Goal: Information Seeking & Learning: Learn about a topic

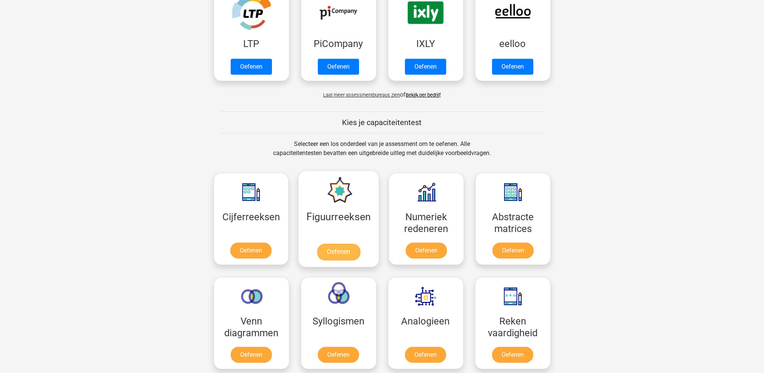
scroll to position [252, 0]
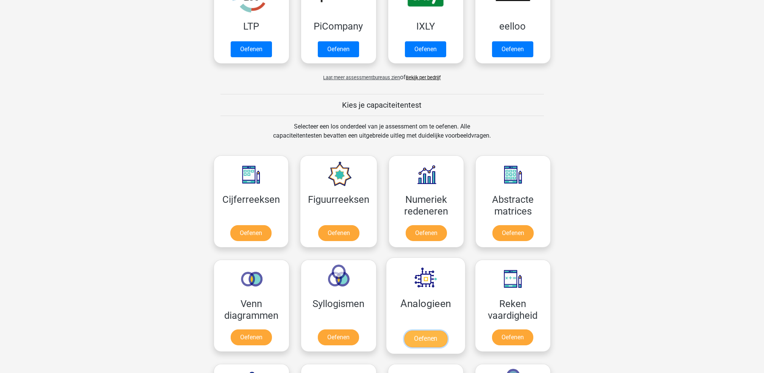
click at [422, 330] on link "Oefenen" at bounding box center [425, 338] width 43 height 17
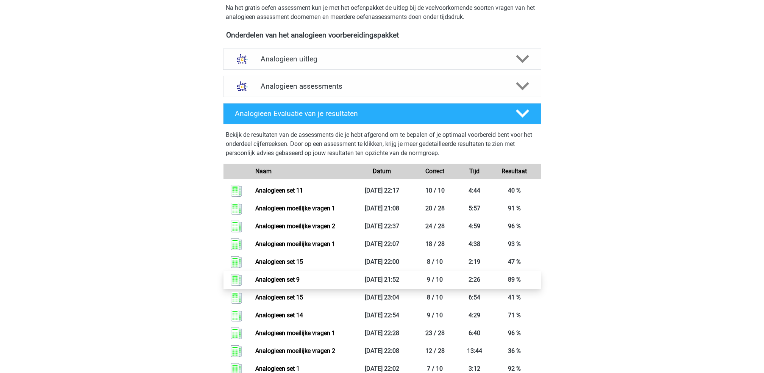
scroll to position [252, 0]
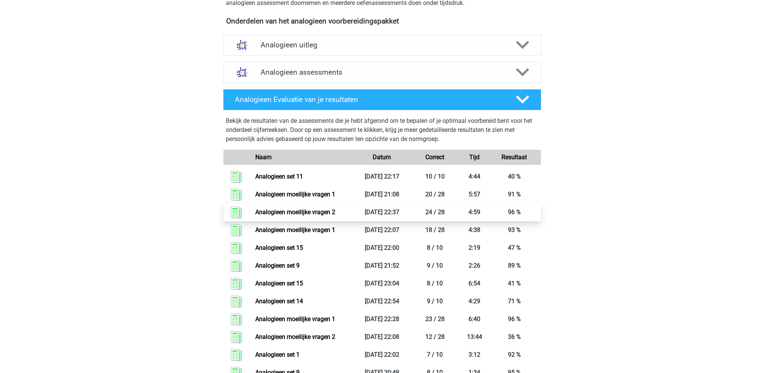
click at [335, 211] on link "Analogieen moeilijke vragen 2" at bounding box center [295, 211] width 80 height 7
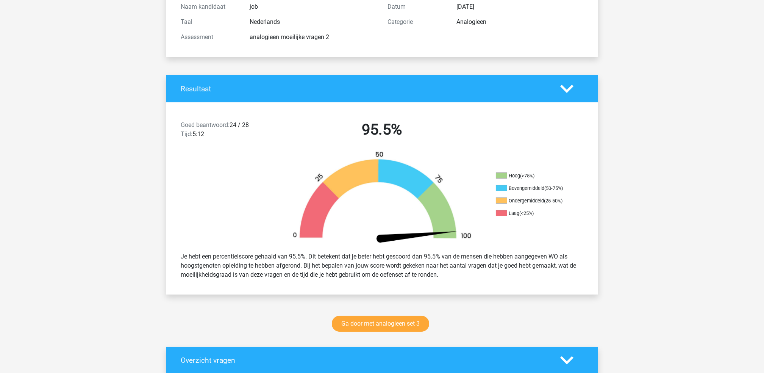
scroll to position [202, 0]
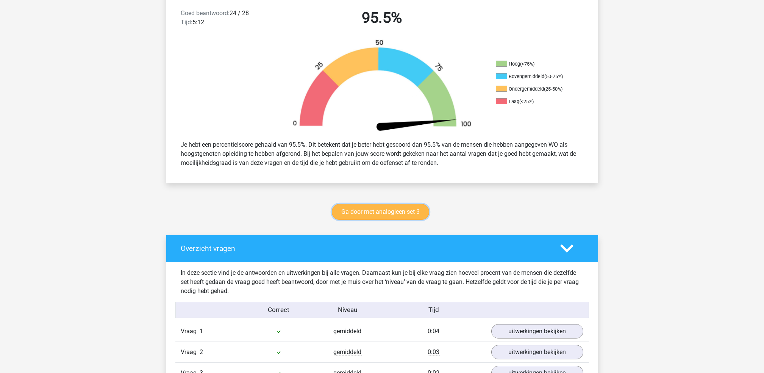
click at [369, 210] on link "Ga door met analogieen set 3" at bounding box center [380, 212] width 97 height 16
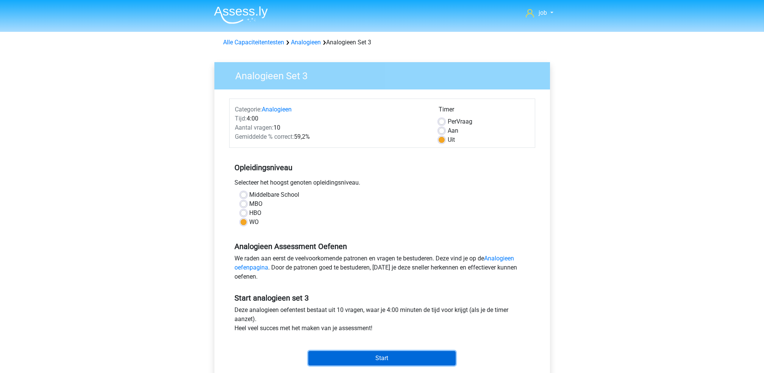
click at [386, 355] on input "Start" at bounding box center [381, 358] width 147 height 14
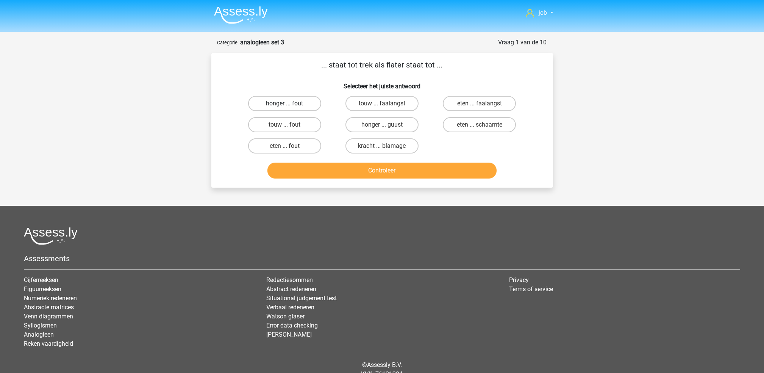
click at [303, 105] on label "honger ... fout" at bounding box center [284, 103] width 73 height 15
click at [289, 105] on input "honger ... fout" at bounding box center [286, 105] width 5 height 5
radio input "true"
click at [341, 163] on button "Controleer" at bounding box center [381, 170] width 229 height 16
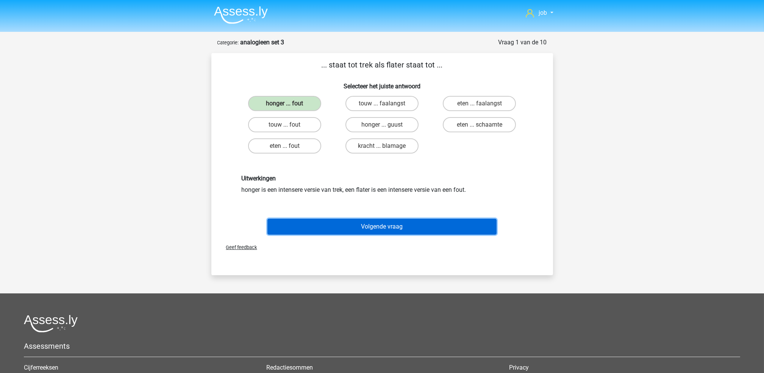
click at [356, 223] on button "Volgende vraag" at bounding box center [381, 227] width 229 height 16
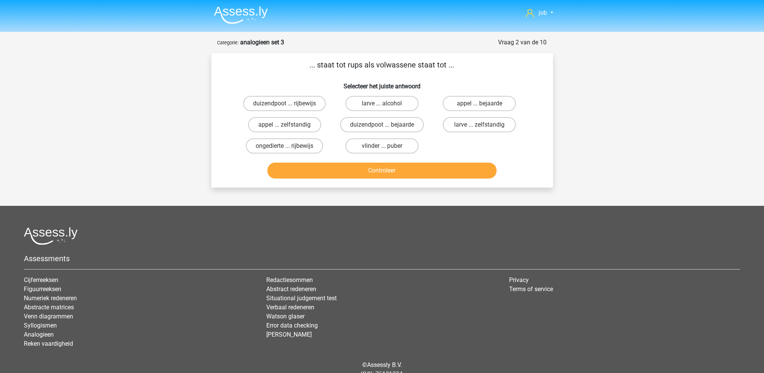
click at [383, 146] on input "vlinder ... puber" at bounding box center [384, 148] width 5 height 5
radio input "true"
click at [391, 170] on button "Controleer" at bounding box center [381, 170] width 229 height 16
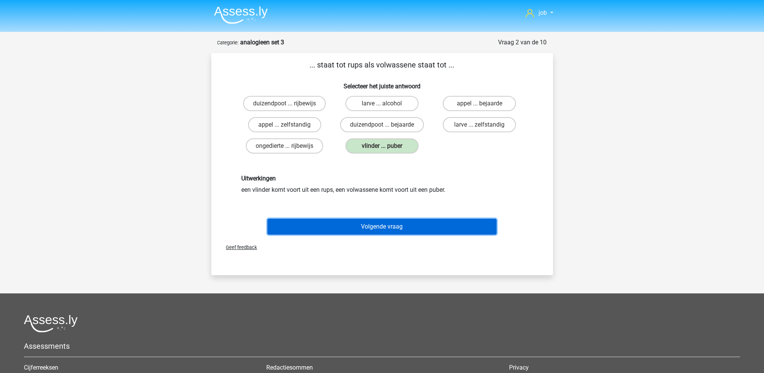
click at [398, 221] on button "Volgende vraag" at bounding box center [381, 227] width 229 height 16
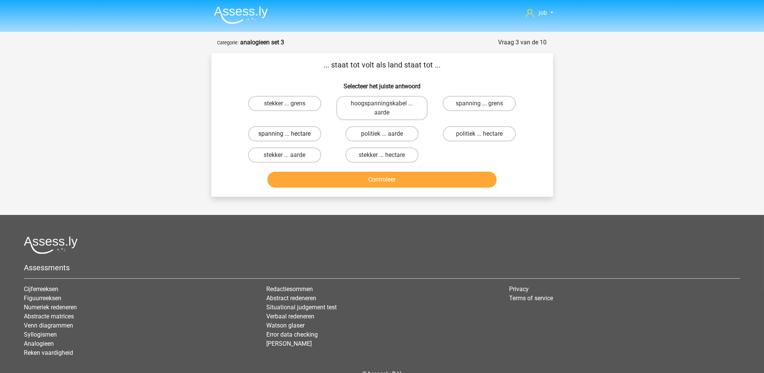
click at [289, 131] on label "spanning ... hectare" at bounding box center [284, 133] width 73 height 15
click at [289, 134] on input "spanning ... hectare" at bounding box center [286, 136] width 5 height 5
radio input "true"
click at [308, 168] on div "Controleer" at bounding box center [381, 177] width 317 height 25
click at [309, 181] on button "Controleer" at bounding box center [381, 180] width 229 height 16
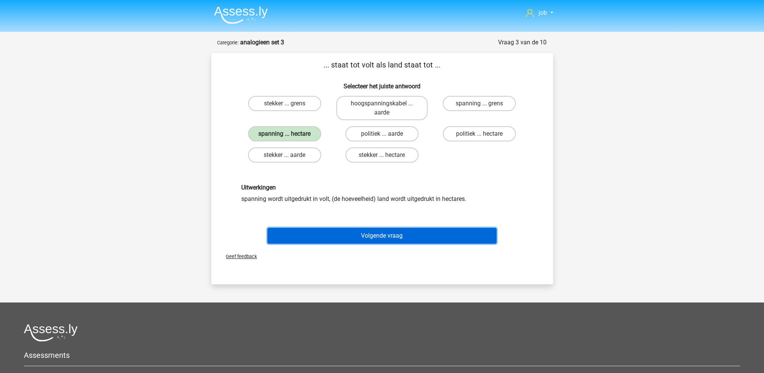
click at [335, 228] on button "Volgende vraag" at bounding box center [381, 236] width 229 height 16
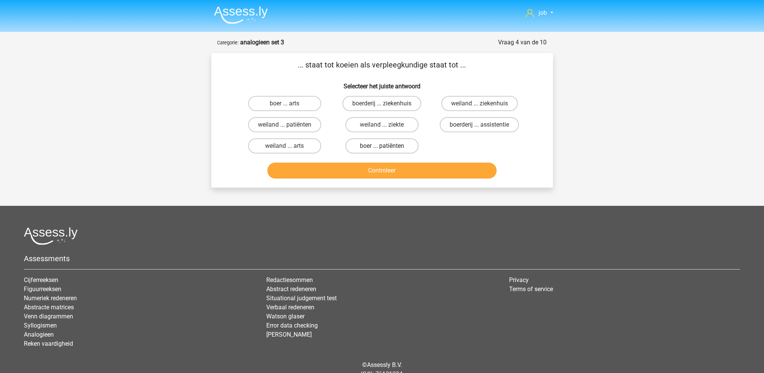
click at [377, 147] on label "boer ... patiënten" at bounding box center [381, 145] width 73 height 15
click at [382, 147] on input "boer ... patiënten" at bounding box center [384, 148] width 5 height 5
radio input "true"
click at [373, 172] on button "Controleer" at bounding box center [381, 170] width 229 height 16
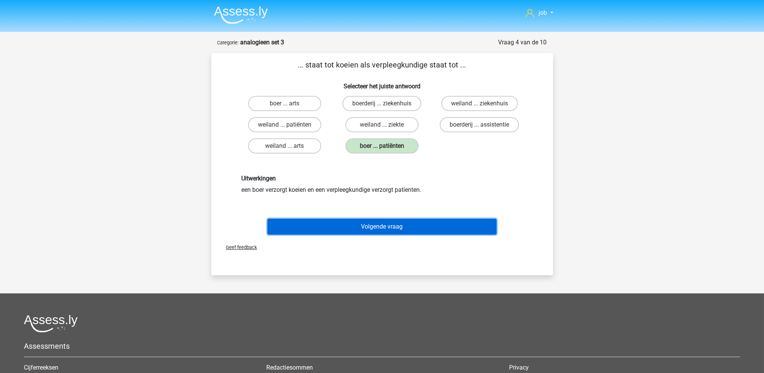
click at [409, 229] on button "Volgende vraag" at bounding box center [381, 227] width 229 height 16
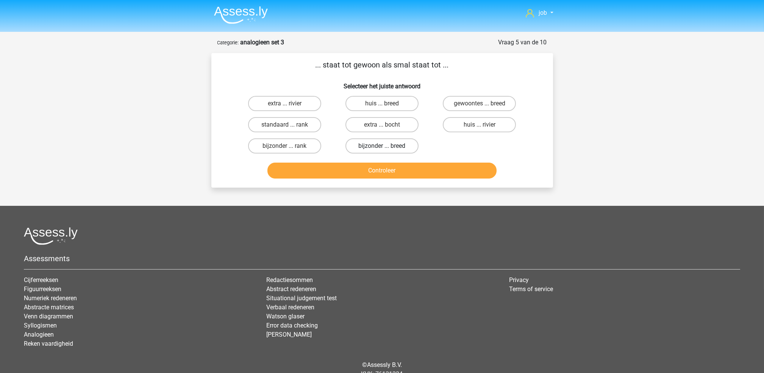
click at [409, 139] on label "bijzonder ... breed" at bounding box center [381, 145] width 73 height 15
click at [387, 146] on input "bijzonder ... breed" at bounding box center [384, 148] width 5 height 5
radio input "true"
click at [403, 170] on button "Controleer" at bounding box center [381, 170] width 229 height 16
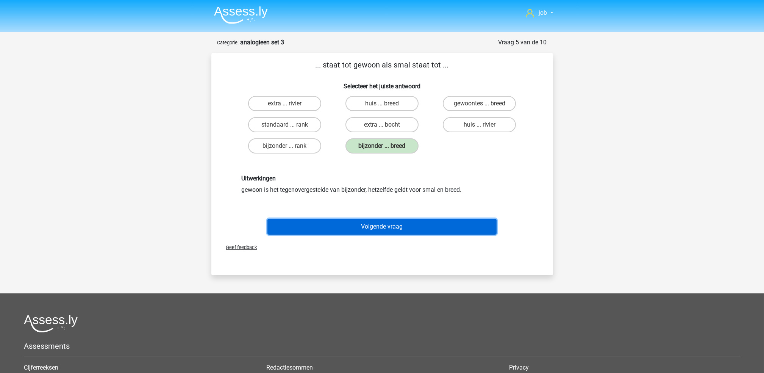
click at [401, 231] on button "Volgende vraag" at bounding box center [381, 227] width 229 height 16
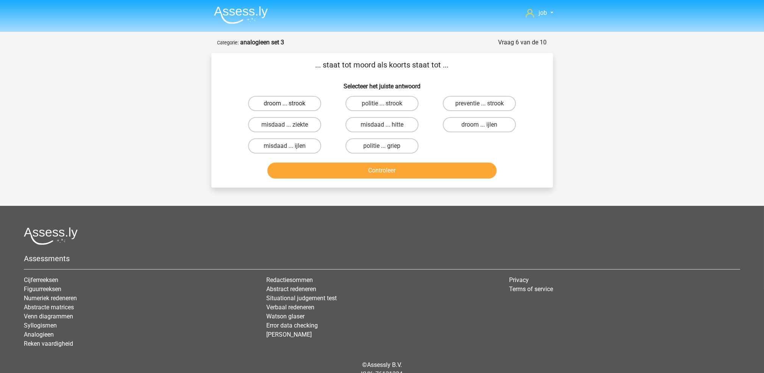
click at [304, 106] on label "droom ... strook" at bounding box center [284, 103] width 73 height 15
click at [289, 106] on input "droom ... strook" at bounding box center [286, 105] width 5 height 5
radio input "true"
click at [334, 165] on button "Controleer" at bounding box center [381, 170] width 229 height 16
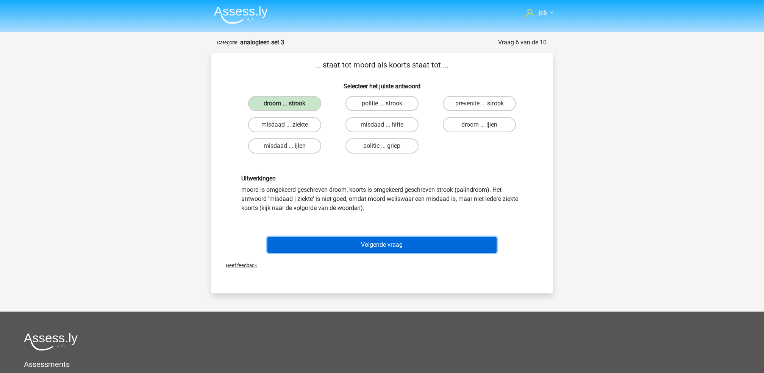
click at [337, 238] on button "Volgende vraag" at bounding box center [381, 245] width 229 height 16
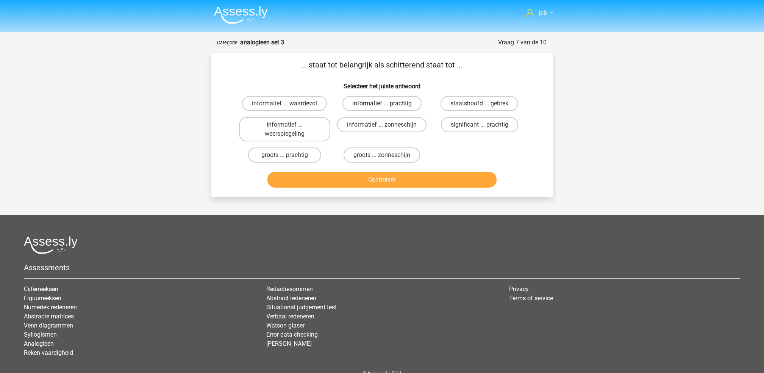
click at [402, 101] on label "informatief ... prachtig" at bounding box center [381, 103] width 79 height 15
click at [387, 103] on input "informatief ... prachtig" at bounding box center [384, 105] width 5 height 5
radio input "true"
click at [388, 179] on button "Controleer" at bounding box center [381, 180] width 229 height 16
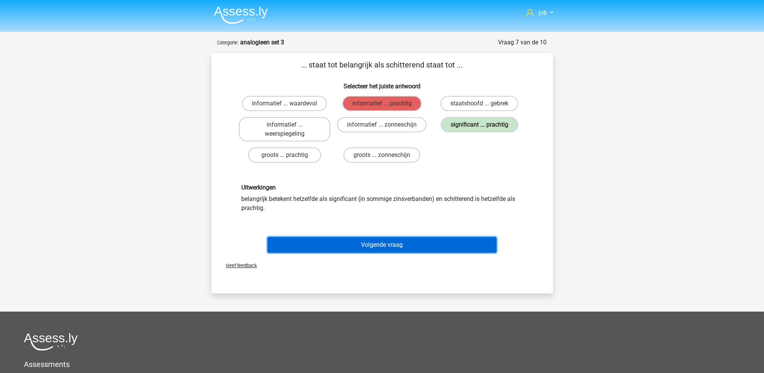
click at [410, 244] on button "Volgende vraag" at bounding box center [381, 245] width 229 height 16
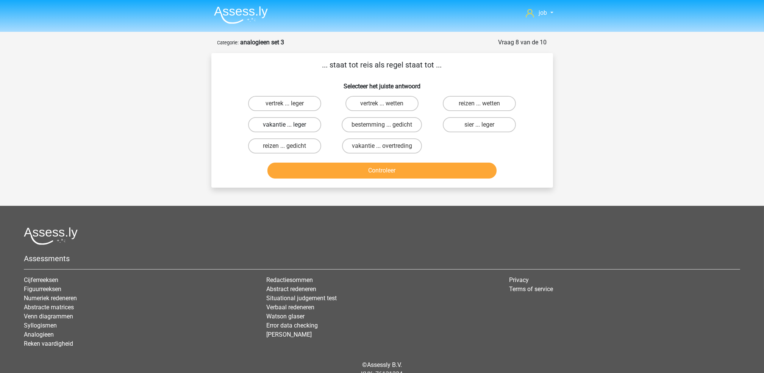
click at [284, 122] on label "vakantie ... leger" at bounding box center [284, 124] width 73 height 15
click at [284, 125] on input "vakantie ... leger" at bounding box center [286, 127] width 5 height 5
radio input "true"
click at [456, 123] on label "sier ... leger" at bounding box center [479, 124] width 73 height 15
click at [479, 125] on input "sier ... leger" at bounding box center [481, 127] width 5 height 5
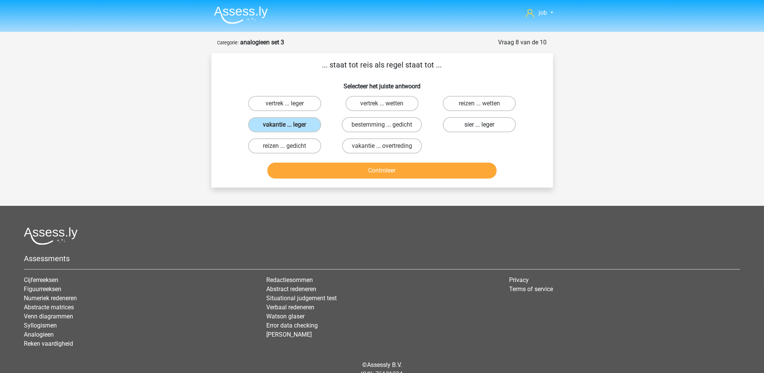
radio input "true"
click at [431, 175] on button "Controleer" at bounding box center [381, 170] width 229 height 16
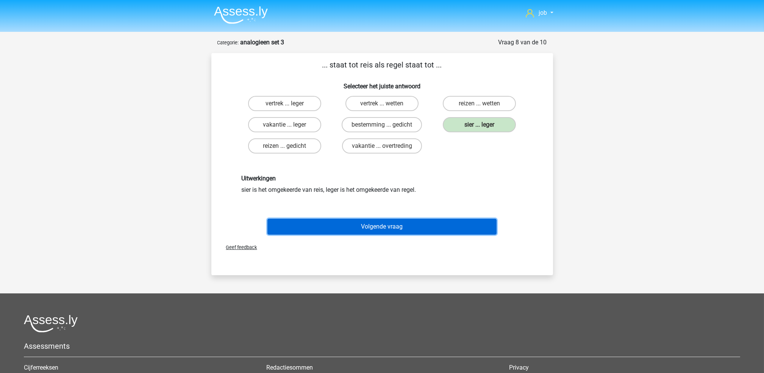
click at [408, 223] on button "Volgende vraag" at bounding box center [381, 227] width 229 height 16
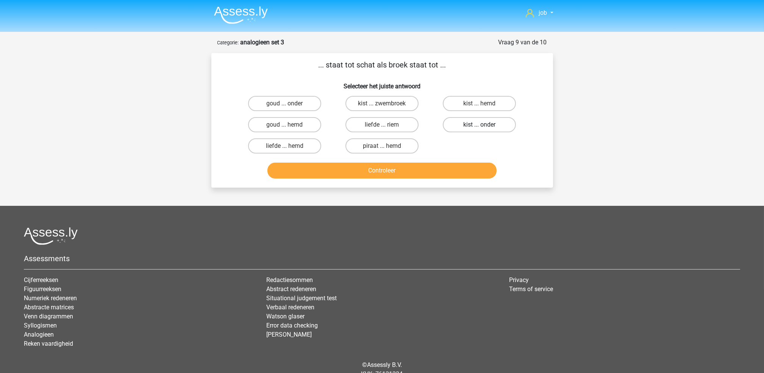
click at [499, 122] on label "kist ... onder" at bounding box center [479, 124] width 73 height 15
click at [484, 125] on input "kist ... onder" at bounding box center [481, 127] width 5 height 5
radio input "true"
click at [456, 168] on button "Controleer" at bounding box center [381, 170] width 229 height 16
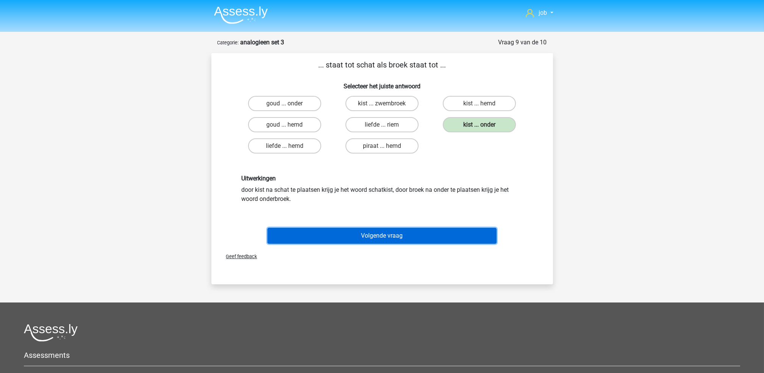
click at [419, 232] on button "Volgende vraag" at bounding box center [381, 236] width 229 height 16
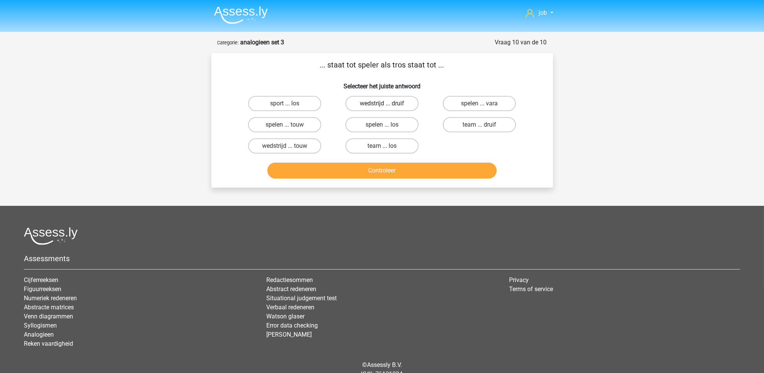
click at [395, 103] on label "wedstrijd ... druif" at bounding box center [381, 103] width 73 height 15
click at [387, 103] on input "wedstrijd ... druif" at bounding box center [384, 105] width 5 height 5
radio input "true"
click at [386, 169] on button "Controleer" at bounding box center [381, 170] width 229 height 16
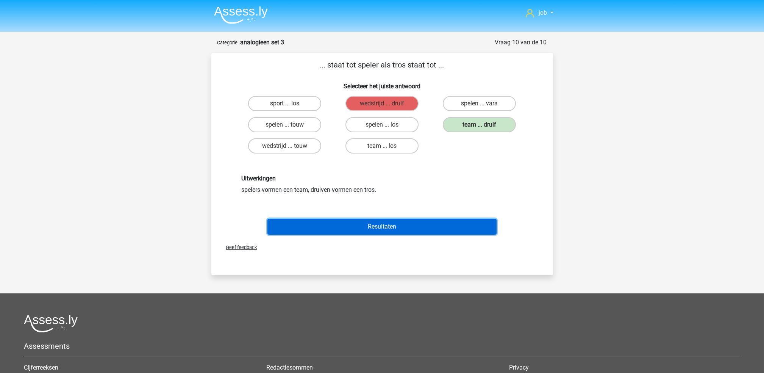
click at [398, 220] on button "Resultaten" at bounding box center [381, 227] width 229 height 16
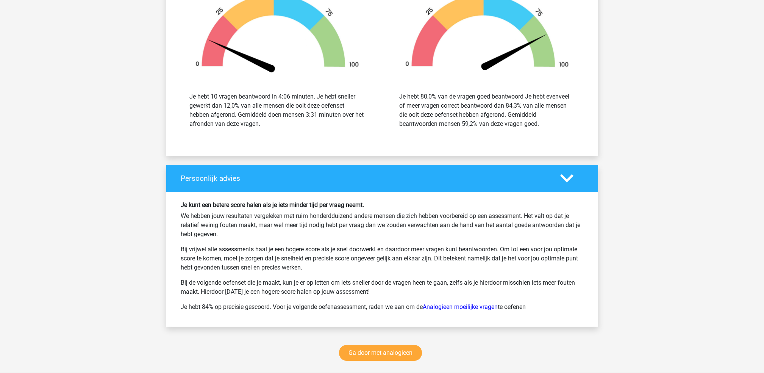
scroll to position [959, 0]
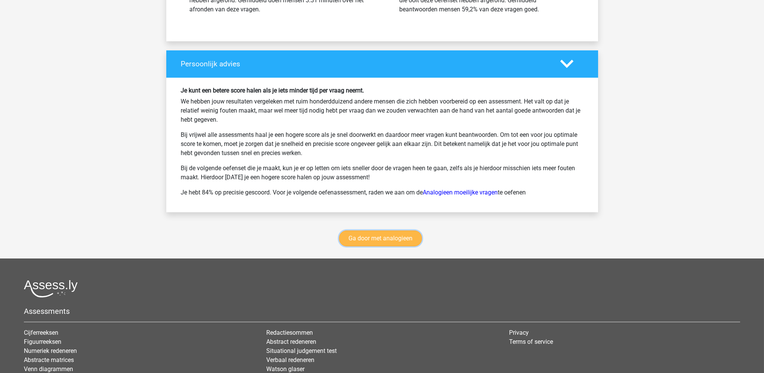
click at [394, 237] on link "Ga door met analogieen" at bounding box center [380, 238] width 83 height 16
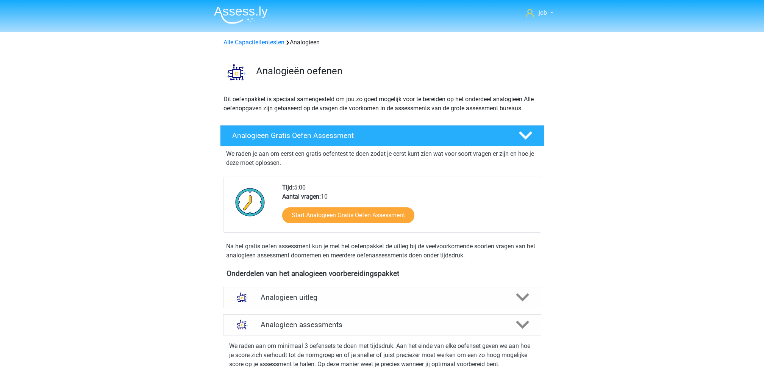
scroll to position [311, 0]
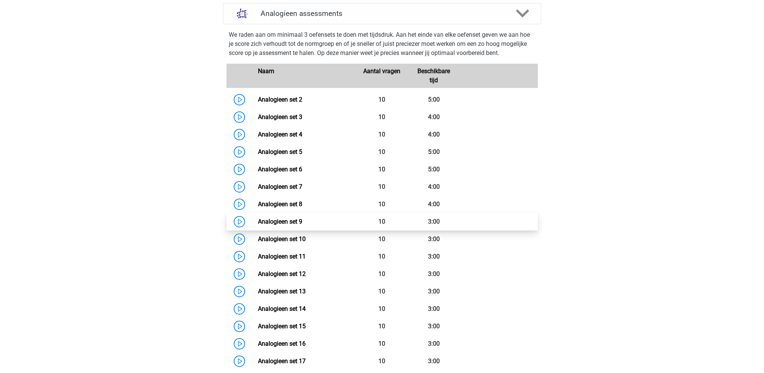
click at [302, 220] on link "Analogieen set 9" at bounding box center [280, 221] width 44 height 7
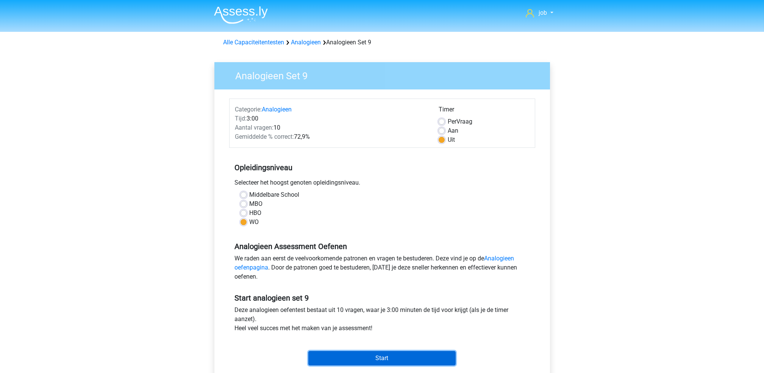
click at [403, 354] on input "Start" at bounding box center [381, 358] width 147 height 14
click at [389, 359] on input "Start" at bounding box center [381, 358] width 147 height 14
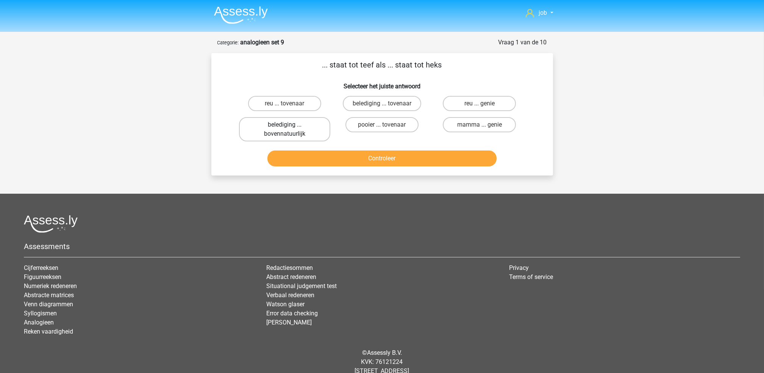
click at [323, 127] on label "belediging ... bovennatuurlijk" at bounding box center [284, 129] width 91 height 24
click at [289, 127] on input "belediging ... bovennatuurlijk" at bounding box center [286, 127] width 5 height 5
radio input "true"
click at [334, 152] on button "Controleer" at bounding box center [381, 158] width 229 height 16
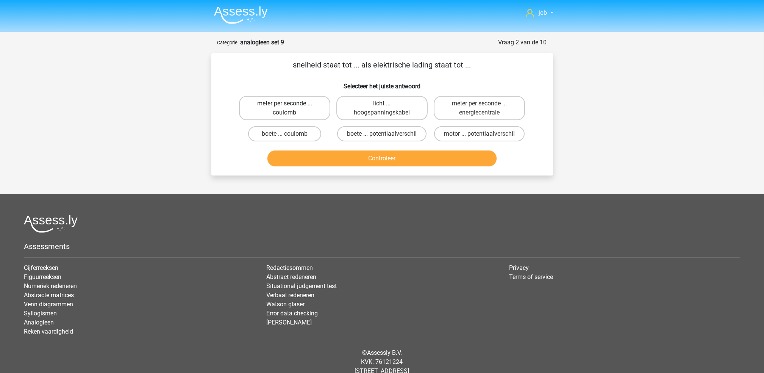
drag, startPoint x: 288, startPoint y: 108, endPoint x: 299, endPoint y: 110, distance: 11.5
click at [291, 109] on label "meter per seconde ... coulomb" at bounding box center [284, 108] width 91 height 24
click at [289, 108] on input "meter per seconde ... coulomb" at bounding box center [286, 105] width 5 height 5
radio input "true"
click at [313, 150] on button "Controleer" at bounding box center [381, 158] width 229 height 16
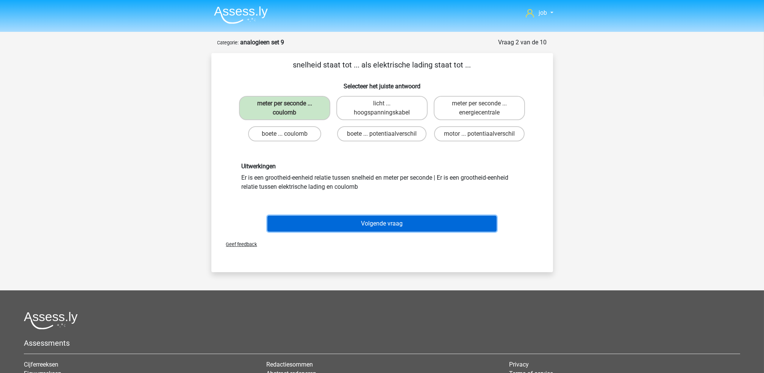
click at [340, 217] on button "Volgende vraag" at bounding box center [381, 223] width 229 height 16
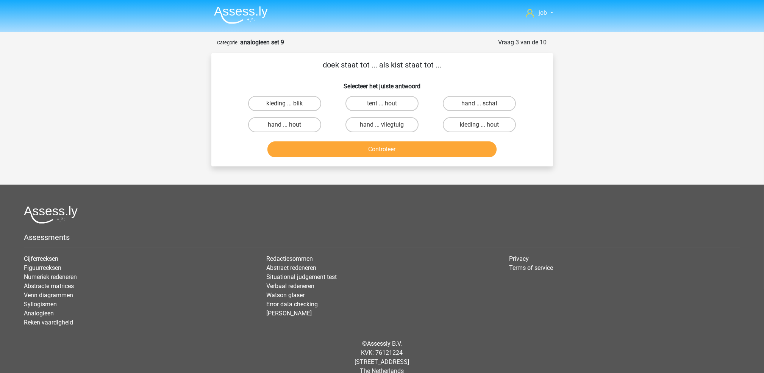
scroll to position [10, 0]
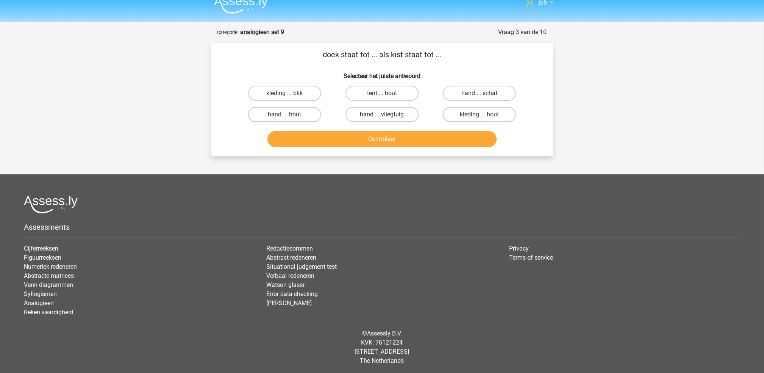
click at [371, 114] on label "hand ... vliegtuig" at bounding box center [381, 114] width 73 height 15
click at [382, 114] on input "hand ... vliegtuig" at bounding box center [384, 116] width 5 height 5
radio input "true"
click at [472, 86] on label "hand ... schat" at bounding box center [479, 93] width 73 height 15
click at [479, 93] on input "hand ... schat" at bounding box center [481, 95] width 5 height 5
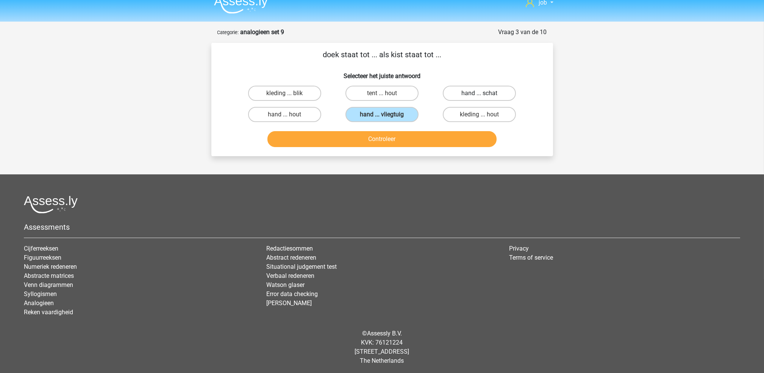
radio input "true"
click at [455, 128] on div "Controleer" at bounding box center [381, 137] width 317 height 25
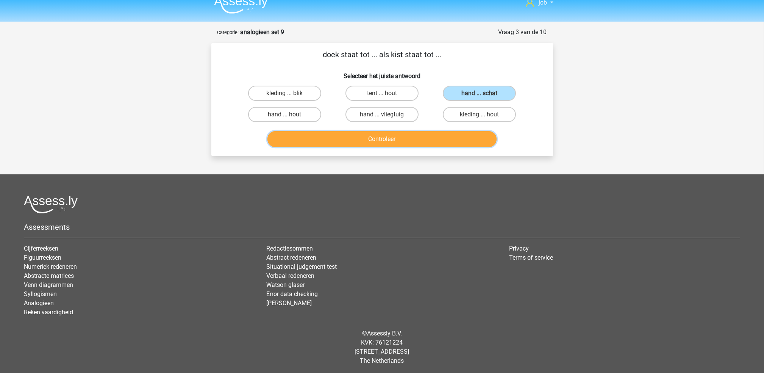
click at [453, 137] on button "Controleer" at bounding box center [381, 139] width 229 height 16
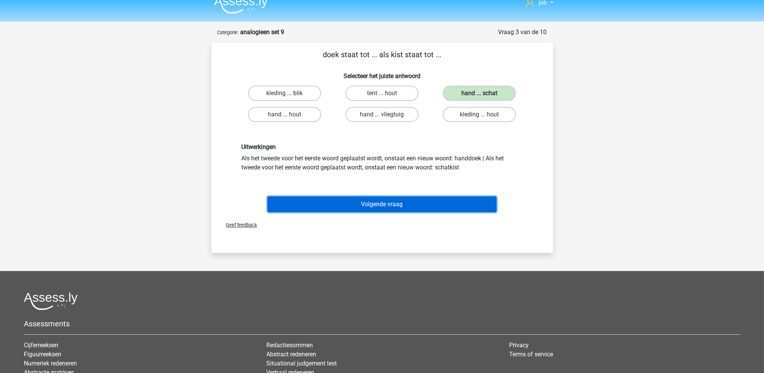
click at [428, 197] on button "Volgende vraag" at bounding box center [381, 204] width 229 height 16
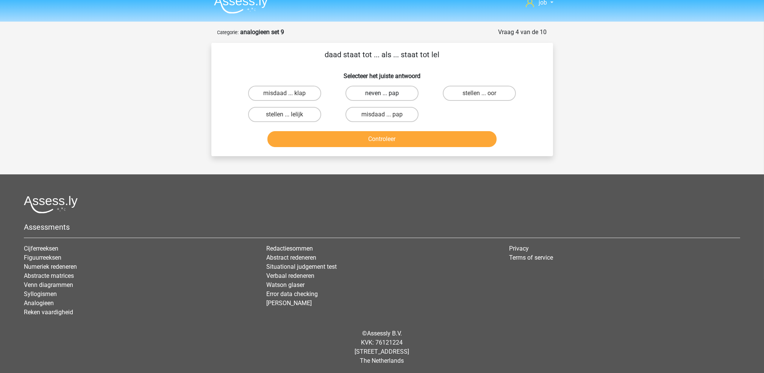
click at [389, 92] on label "neven ... pap" at bounding box center [381, 93] width 73 height 15
click at [387, 93] on input "neven ... pap" at bounding box center [384, 95] width 5 height 5
radio input "true"
click at [399, 136] on button "Controleer" at bounding box center [381, 139] width 229 height 16
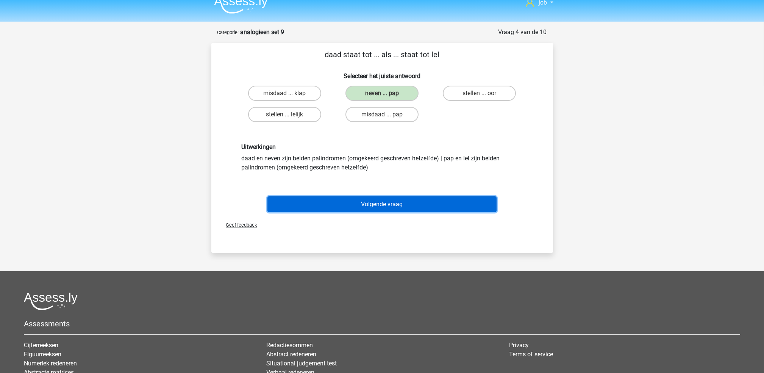
click at [408, 196] on button "Volgende vraag" at bounding box center [381, 204] width 229 height 16
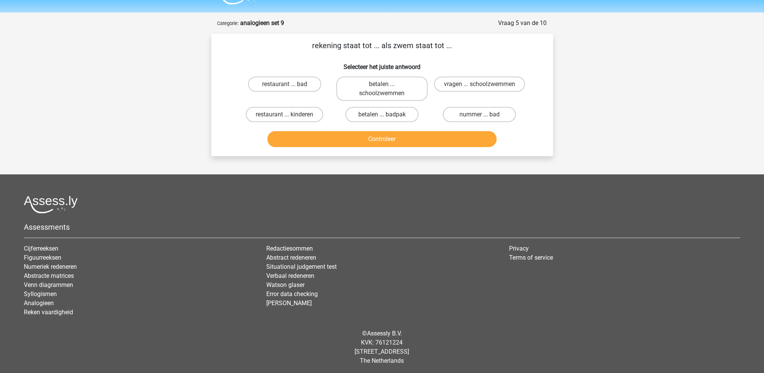
scroll to position [0, 0]
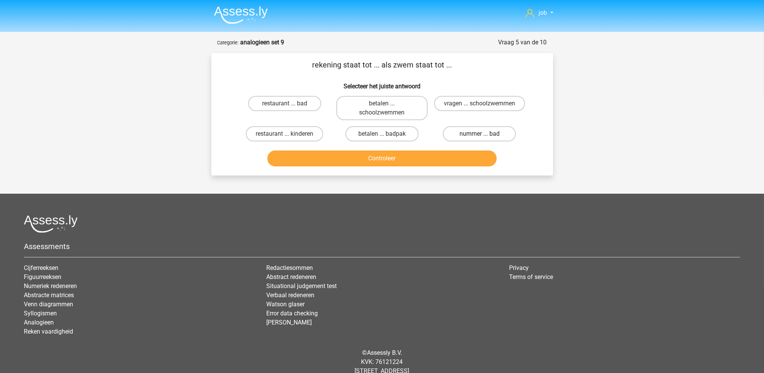
click at [457, 133] on label "nummer ... bad" at bounding box center [479, 133] width 73 height 15
click at [479, 134] on input "nummer ... bad" at bounding box center [481, 136] width 5 height 5
radio input "true"
click at [455, 155] on button "Controleer" at bounding box center [381, 158] width 229 height 16
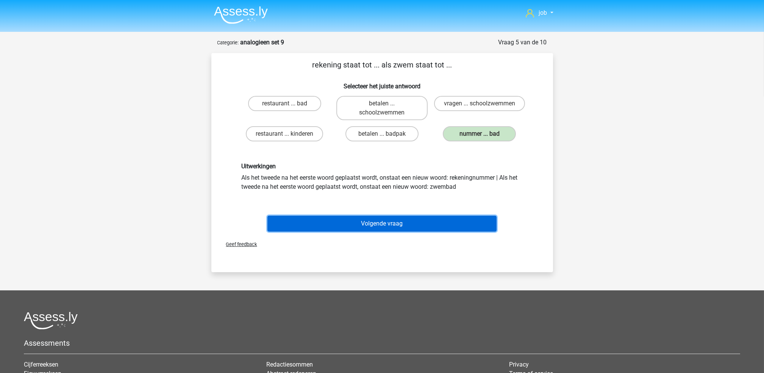
click at [423, 217] on button "Volgende vraag" at bounding box center [381, 223] width 229 height 16
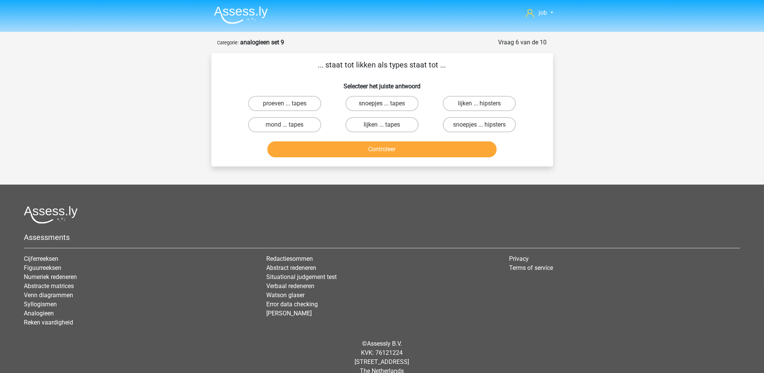
scroll to position [10, 0]
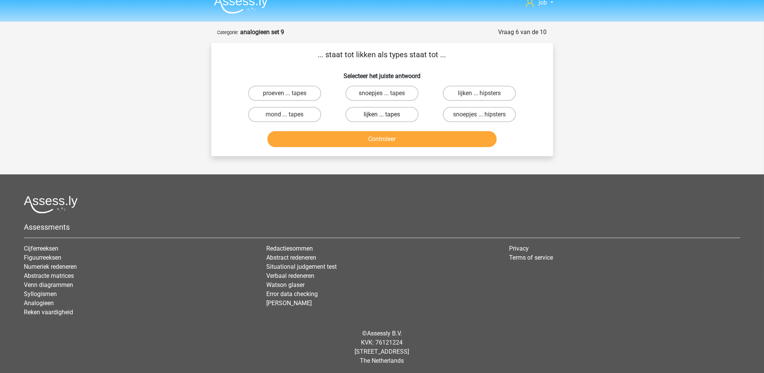
click at [382, 113] on label "lijken ... tapes" at bounding box center [381, 114] width 73 height 15
click at [382, 114] on input "lijken ... tapes" at bounding box center [384, 116] width 5 height 5
radio input "true"
click at [382, 140] on button "Controleer" at bounding box center [381, 139] width 229 height 16
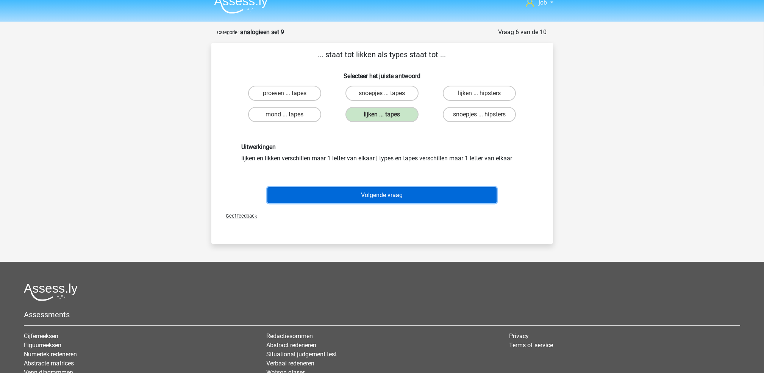
click at [368, 196] on button "Volgende vraag" at bounding box center [381, 195] width 229 height 16
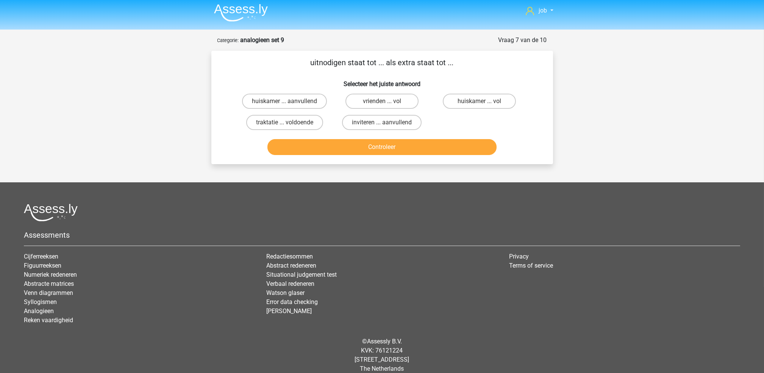
scroll to position [0, 0]
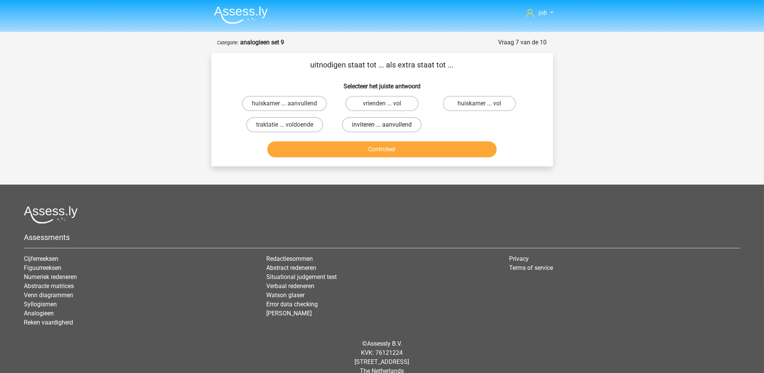
click at [358, 126] on label "inviteren ... aanvullend" at bounding box center [382, 124] width 80 height 15
click at [382, 126] on input "inviteren ... aanvullend" at bounding box center [384, 127] width 5 height 5
radio input "true"
click at [366, 146] on button "Controleer" at bounding box center [381, 149] width 229 height 16
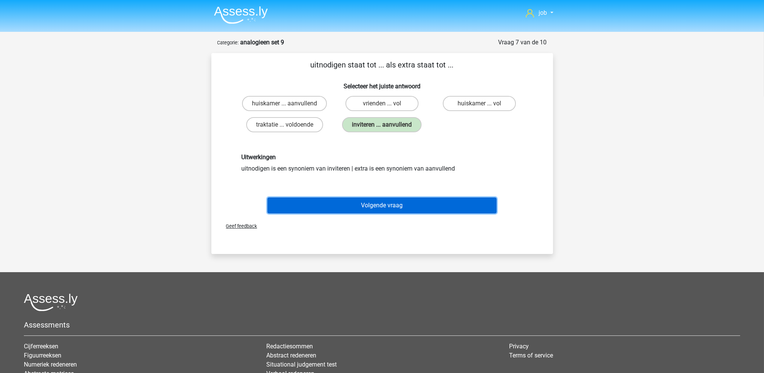
click at [362, 208] on button "Volgende vraag" at bounding box center [381, 205] width 229 height 16
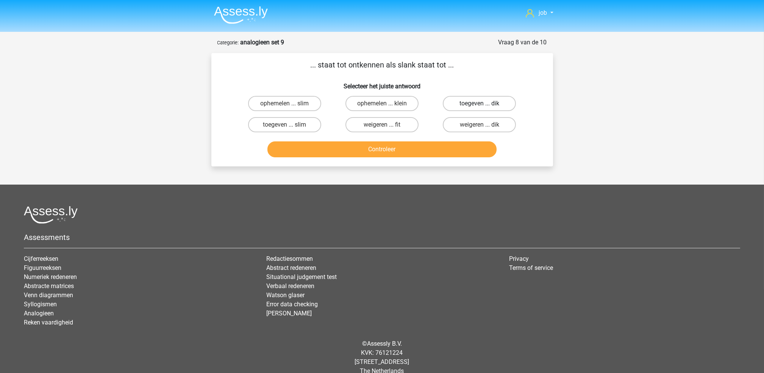
click at [461, 107] on label "toegeven ... dik" at bounding box center [479, 103] width 73 height 15
click at [479, 107] on input "toegeven ... dik" at bounding box center [481, 105] width 5 height 5
radio input "true"
click at [436, 153] on button "Controleer" at bounding box center [381, 149] width 229 height 16
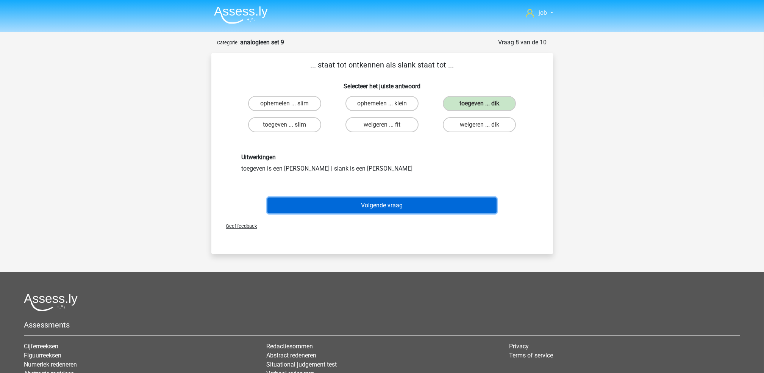
click at [418, 201] on button "Volgende vraag" at bounding box center [381, 205] width 229 height 16
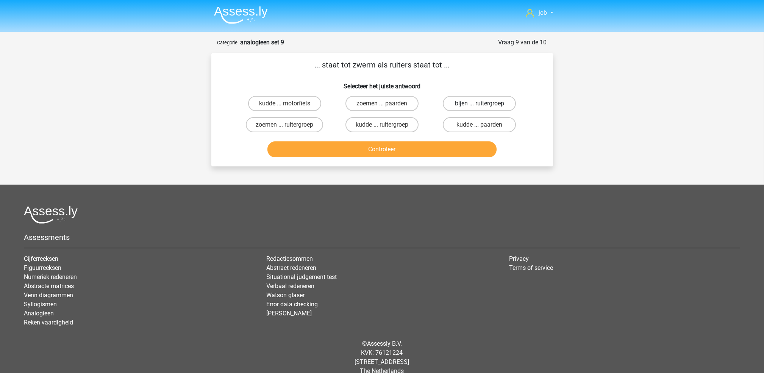
click at [485, 102] on label "bijen ... ruitergroep" at bounding box center [479, 103] width 73 height 15
click at [484, 103] on input "bijen ... ruitergroep" at bounding box center [481, 105] width 5 height 5
radio input "true"
click at [452, 146] on button "Controleer" at bounding box center [381, 149] width 229 height 16
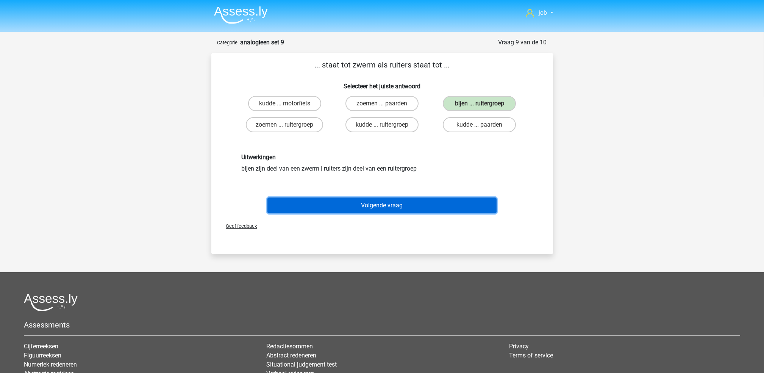
click at [431, 200] on button "Volgende vraag" at bounding box center [381, 205] width 229 height 16
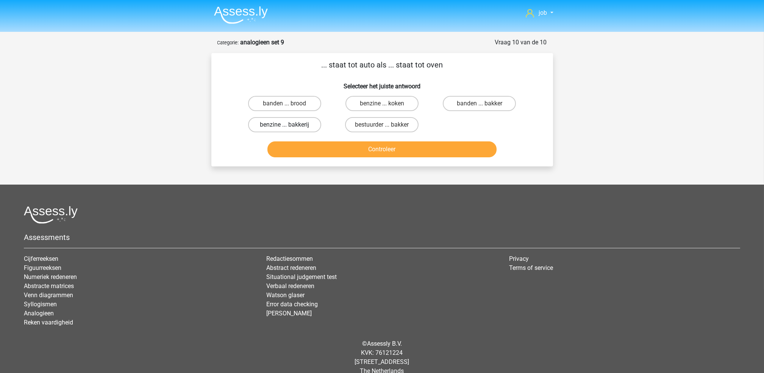
click at [306, 122] on label "benzine ... bakkerij" at bounding box center [284, 124] width 73 height 15
click at [289, 125] on input "benzine ... bakkerij" at bounding box center [286, 127] width 5 height 5
radio input "true"
click at [410, 145] on button "Controleer" at bounding box center [381, 149] width 229 height 16
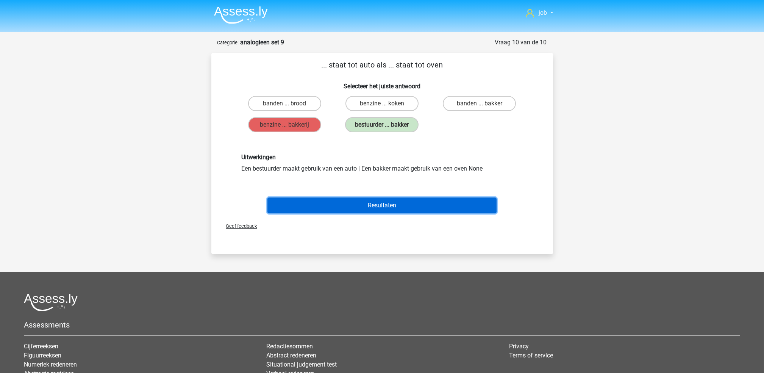
click at [382, 206] on button "Resultaten" at bounding box center [381, 205] width 229 height 16
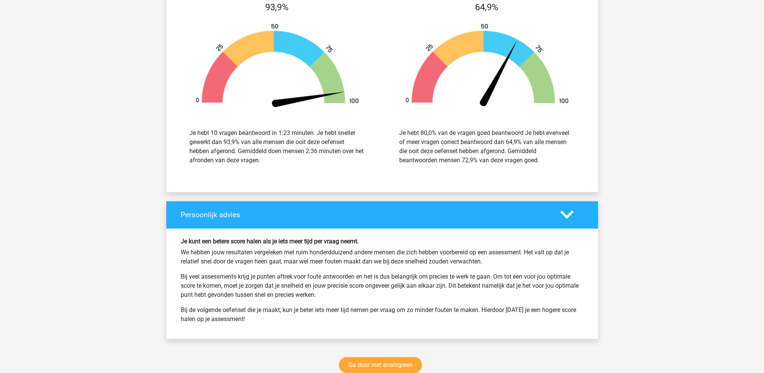
scroll to position [858, 0]
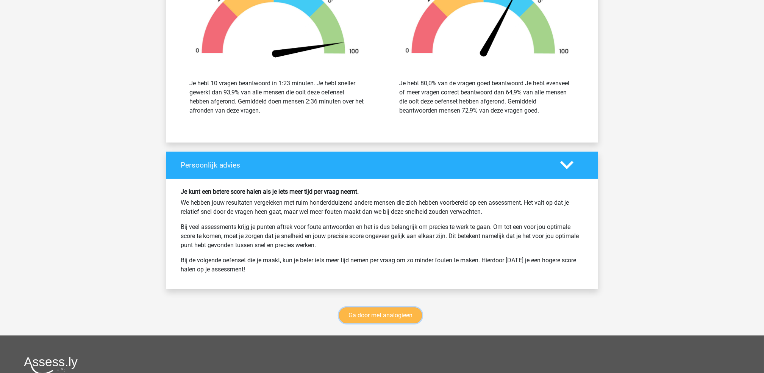
click at [412, 318] on link "Ga door met analogieen" at bounding box center [380, 315] width 83 height 16
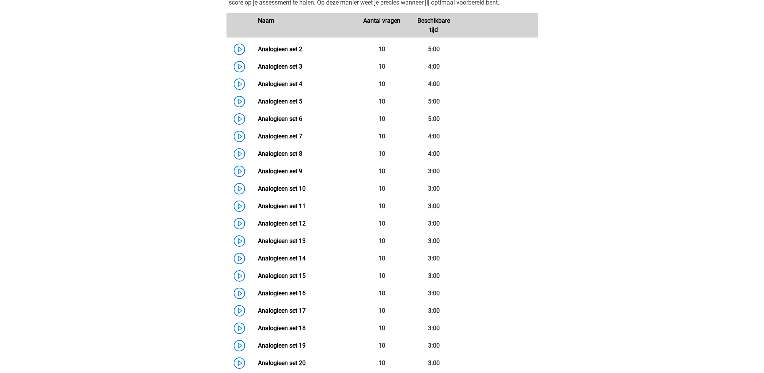
scroll to position [513, 0]
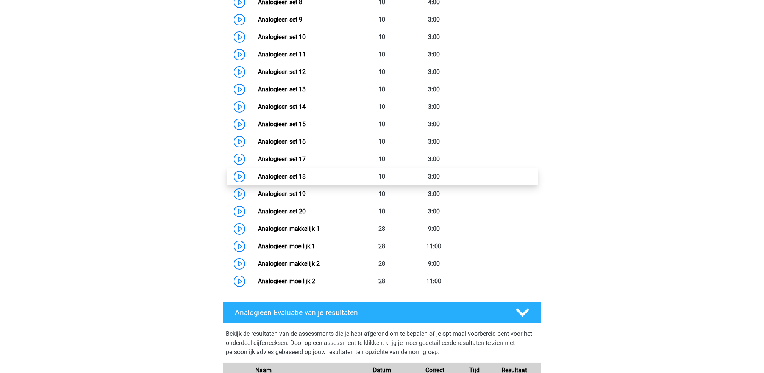
click at [306, 176] on link "Analogieen set 18" at bounding box center [282, 176] width 48 height 7
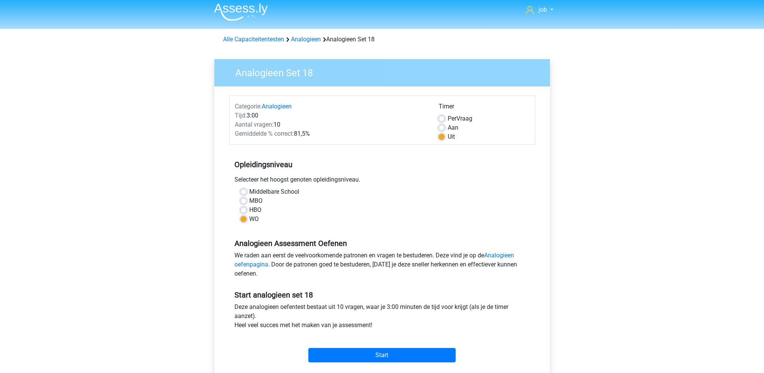
scroll to position [50, 0]
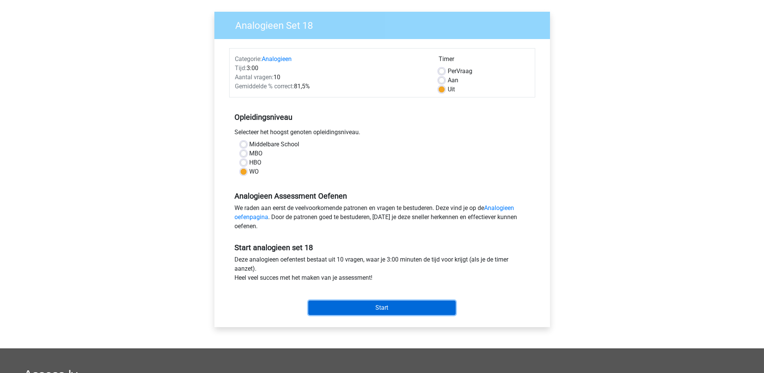
click at [345, 304] on input "Start" at bounding box center [381, 307] width 147 height 14
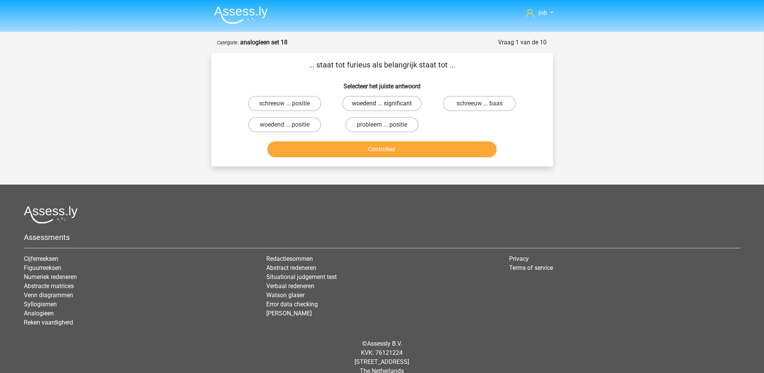
click at [365, 106] on label "woedend ... significant" at bounding box center [382, 103] width 80 height 15
click at [382, 106] on input "woedend ... significant" at bounding box center [384, 105] width 5 height 5
radio input "true"
click at [412, 147] on button "Controleer" at bounding box center [381, 149] width 229 height 16
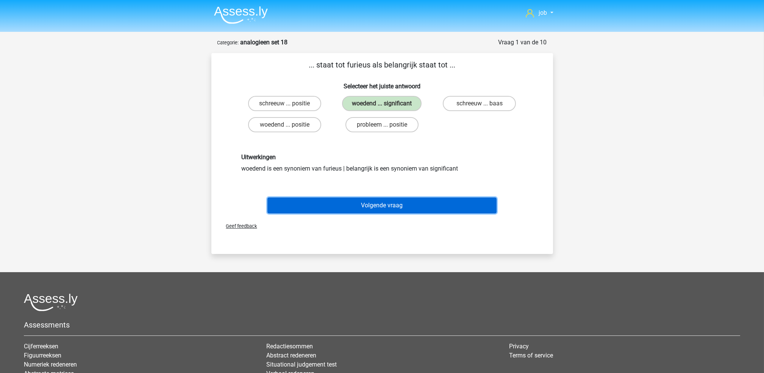
click at [395, 201] on button "Volgende vraag" at bounding box center [381, 205] width 229 height 16
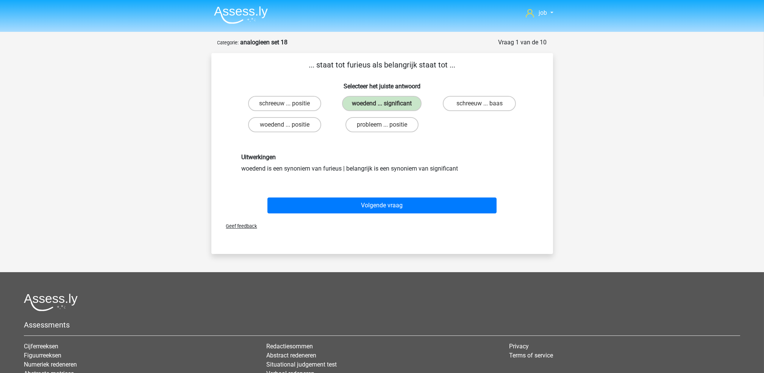
scroll to position [10, 0]
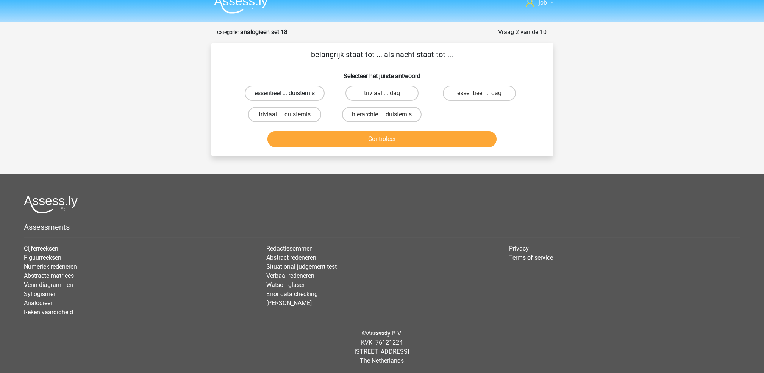
click at [301, 92] on label "essentieel ... duisternis" at bounding box center [285, 93] width 80 height 15
click at [289, 93] on input "essentieel ... duisternis" at bounding box center [286, 95] width 5 height 5
radio input "true"
click at [309, 133] on button "Controleer" at bounding box center [381, 139] width 229 height 16
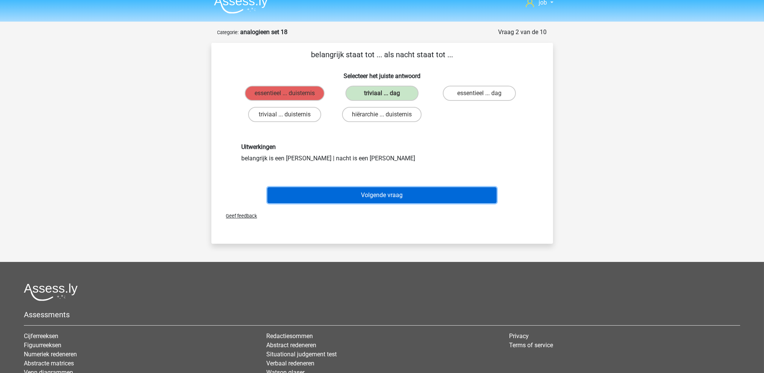
click at [324, 191] on button "Volgende vraag" at bounding box center [381, 195] width 229 height 16
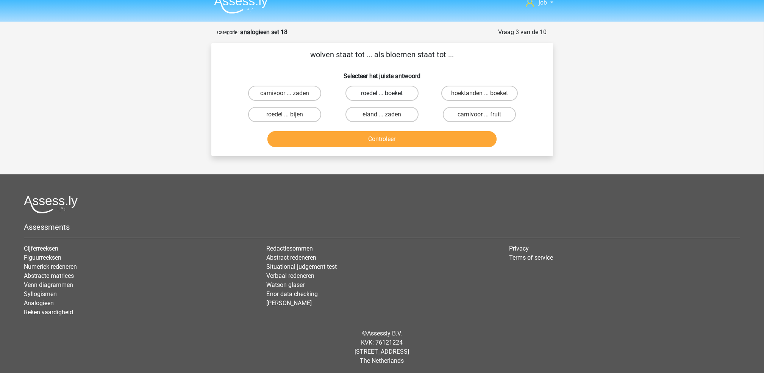
click at [357, 91] on label "roedel ... boeket" at bounding box center [381, 93] width 73 height 15
click at [382, 93] on input "roedel ... boeket" at bounding box center [384, 95] width 5 height 5
radio input "true"
click at [364, 137] on button "Controleer" at bounding box center [381, 139] width 229 height 16
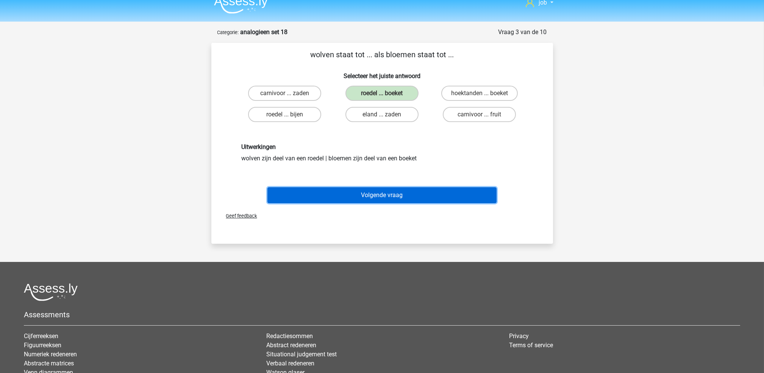
click at [363, 187] on button "Volgende vraag" at bounding box center [381, 195] width 229 height 16
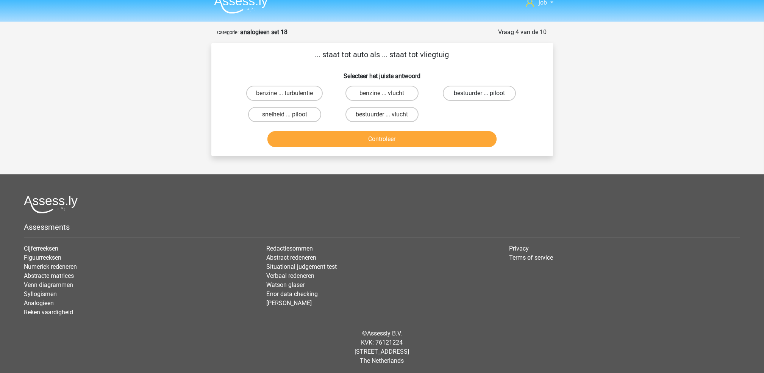
click at [451, 90] on label "bestuurder ... piloot" at bounding box center [479, 93] width 73 height 15
click at [479, 93] on input "bestuurder ... piloot" at bounding box center [481, 95] width 5 height 5
radio input "true"
click at [422, 142] on button "Controleer" at bounding box center [381, 139] width 229 height 16
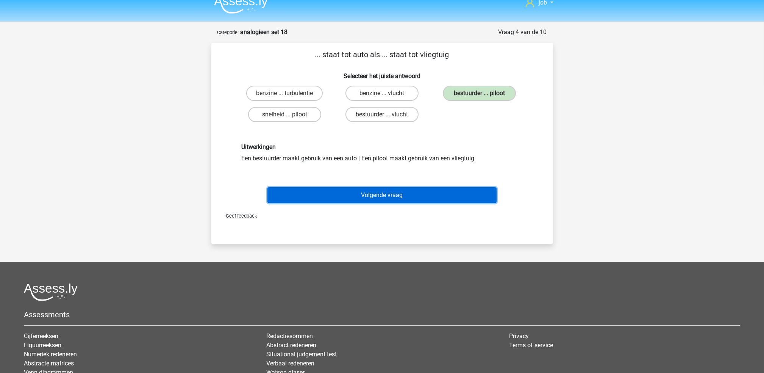
click at [409, 196] on button "Volgende vraag" at bounding box center [381, 195] width 229 height 16
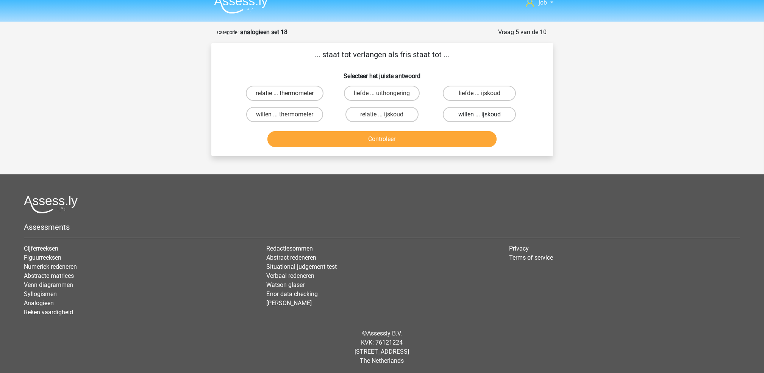
click at [468, 114] on label "willen ... ijskoud" at bounding box center [479, 114] width 73 height 15
click at [479, 114] on input "willen ... ijskoud" at bounding box center [481, 116] width 5 height 5
radio input "true"
click at [462, 137] on button "Controleer" at bounding box center [381, 139] width 229 height 16
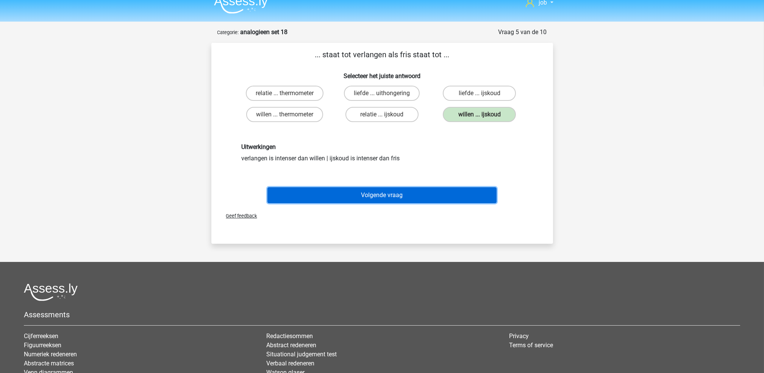
click at [440, 196] on button "Volgende vraag" at bounding box center [381, 195] width 229 height 16
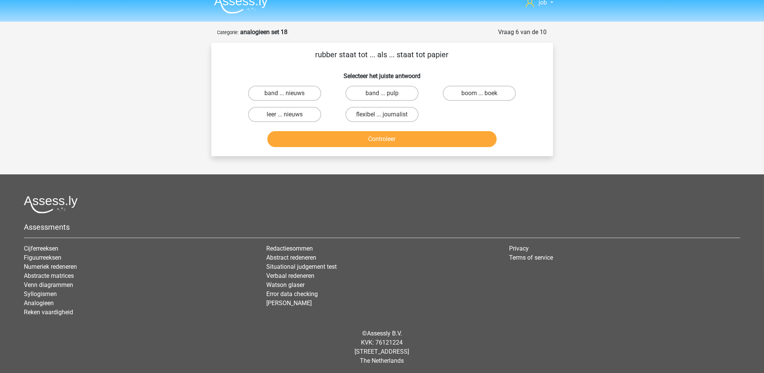
drag, startPoint x: 310, startPoint y: 92, endPoint x: 327, endPoint y: 76, distance: 23.3
click at [327, 76] on h6 "Selecteer het juiste antwoord" at bounding box center [381, 72] width 317 height 13
click at [293, 95] on label "band ... nieuws" at bounding box center [284, 93] width 73 height 15
click at [289, 95] on input "band ... nieuws" at bounding box center [286, 95] width 5 height 5
radio input "true"
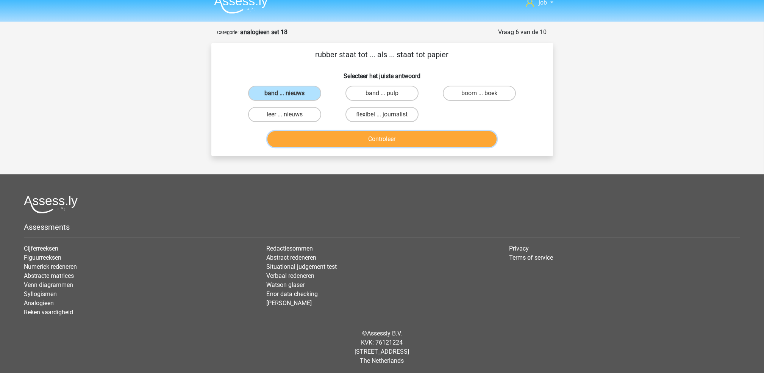
click at [343, 136] on button "Controleer" at bounding box center [381, 139] width 229 height 16
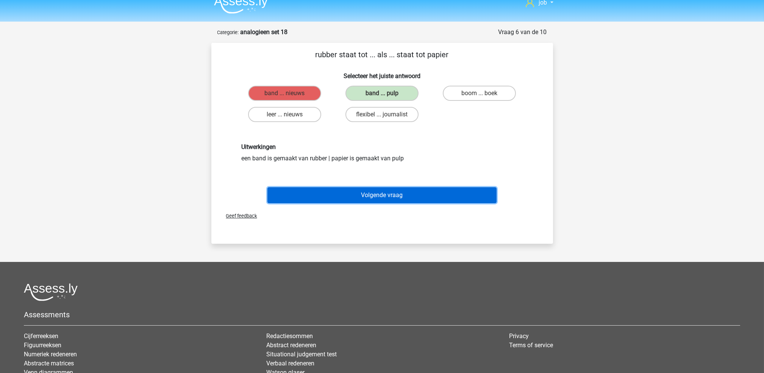
click at [341, 192] on button "Volgende vraag" at bounding box center [381, 195] width 229 height 16
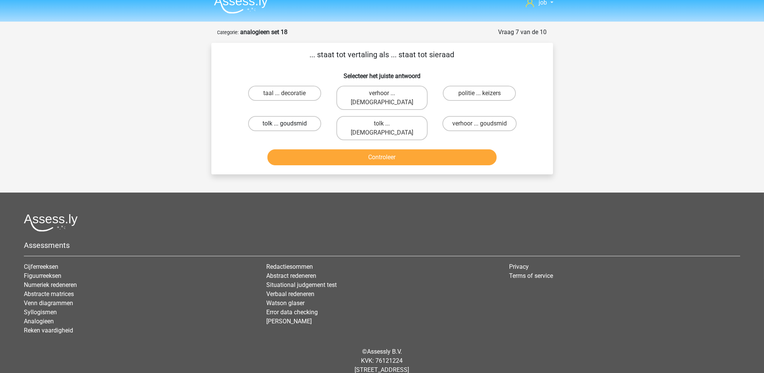
click at [291, 116] on label "tolk ... goudsmid" at bounding box center [284, 123] width 73 height 15
click at [289, 123] on input "tolk ... goudsmid" at bounding box center [286, 125] width 5 height 5
radio input "true"
click at [319, 149] on button "Controleer" at bounding box center [381, 157] width 229 height 16
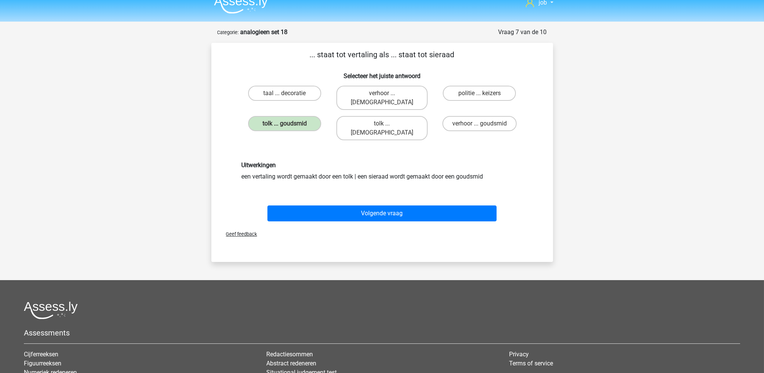
click at [329, 176] on div "Uitwerkingen een vertaling wordt gemaakt door een tolk | een sieraad wordt gema…" at bounding box center [381, 171] width 317 height 56
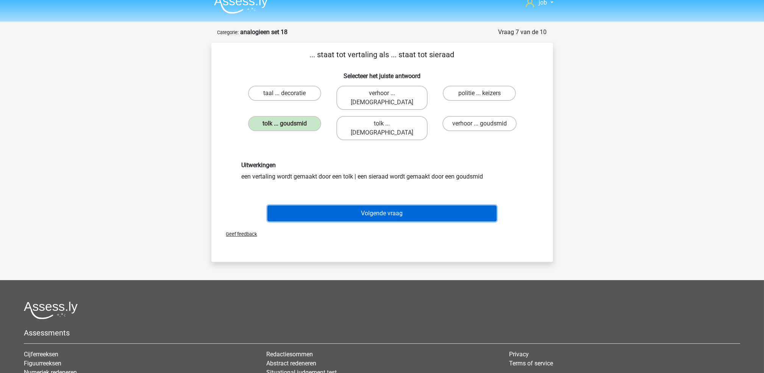
click at [334, 205] on button "Volgende vraag" at bounding box center [381, 213] width 229 height 16
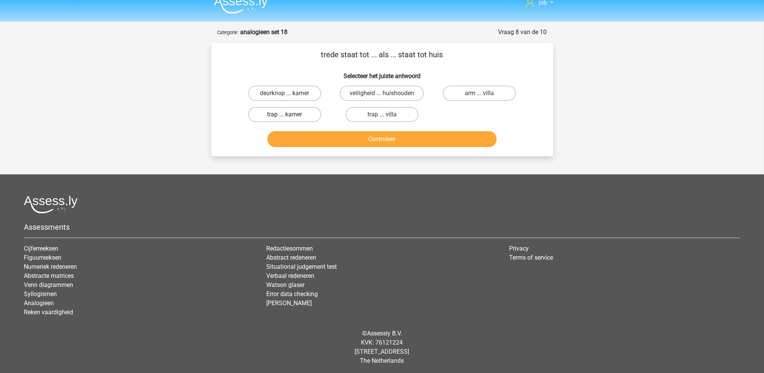
click at [318, 108] on label "trap ... kamer" at bounding box center [284, 114] width 73 height 15
click at [289, 114] on input "trap ... kamer" at bounding box center [286, 116] width 5 height 5
radio input "true"
click at [329, 125] on div "Controleer" at bounding box center [381, 137] width 317 height 25
click at [334, 144] on button "Controleer" at bounding box center [381, 139] width 229 height 16
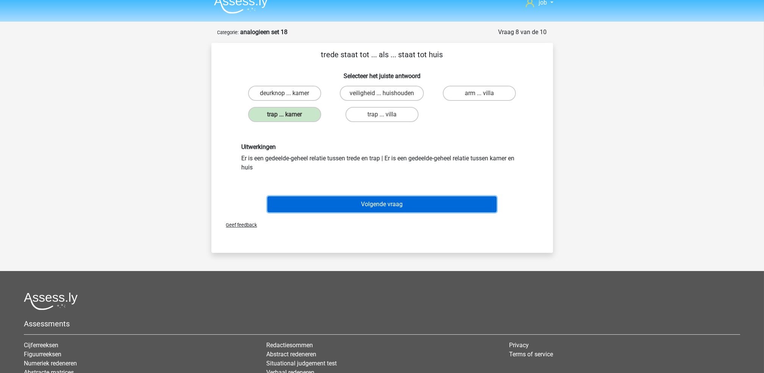
click at [343, 197] on button "Volgende vraag" at bounding box center [381, 204] width 229 height 16
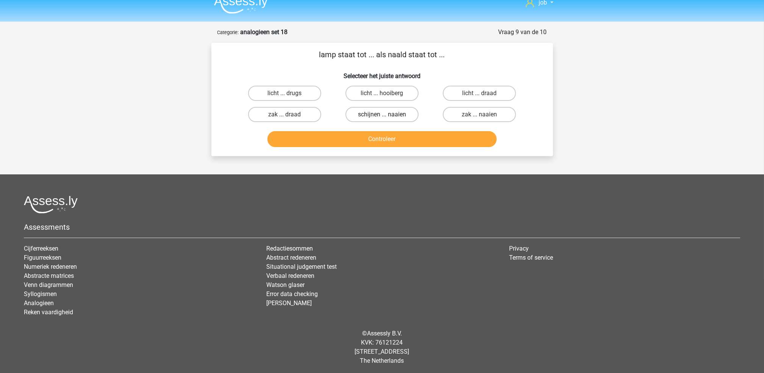
click at [377, 112] on label "schijnen ... naaien" at bounding box center [381, 114] width 73 height 15
click at [382, 114] on input "schijnen ... naaien" at bounding box center [384, 116] width 5 height 5
radio input "true"
click at [382, 128] on div "Controleer" at bounding box center [381, 137] width 317 height 25
click at [382, 135] on button "Controleer" at bounding box center [381, 139] width 229 height 16
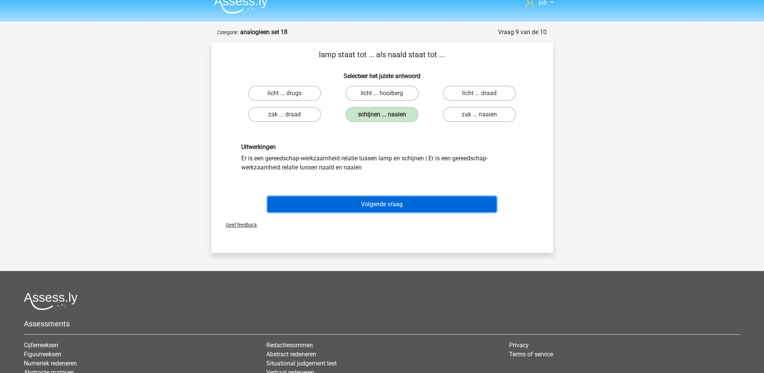
click at [404, 198] on button "Volgende vraag" at bounding box center [381, 204] width 229 height 16
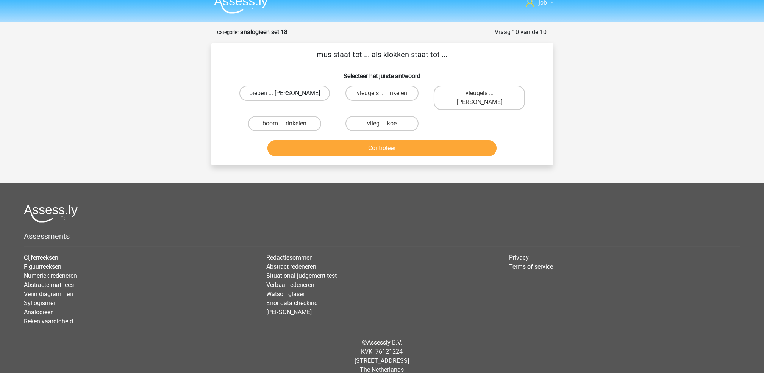
click at [300, 92] on label "piepen ... luiden" at bounding box center [284, 93] width 91 height 15
click at [289, 93] on input "piepen ... luiden" at bounding box center [286, 95] width 5 height 5
radio input "true"
click at [311, 140] on button "Controleer" at bounding box center [381, 148] width 229 height 16
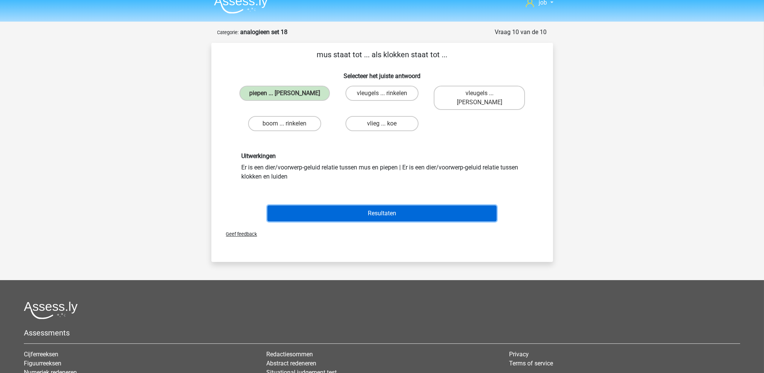
click at [350, 205] on button "Resultaten" at bounding box center [381, 213] width 229 height 16
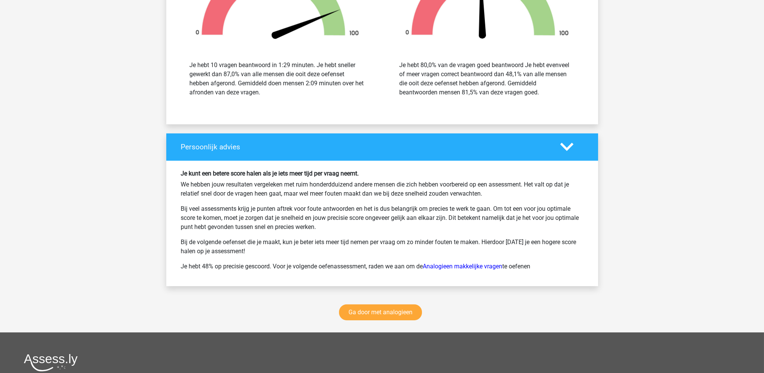
scroll to position [909, 0]
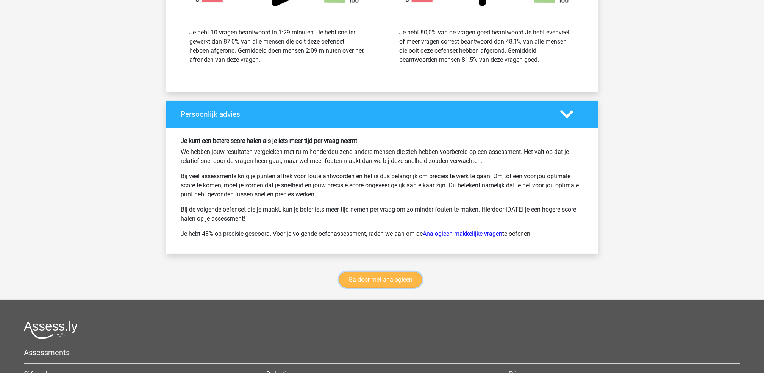
click at [395, 274] on link "Ga door met analogieen" at bounding box center [380, 280] width 83 height 16
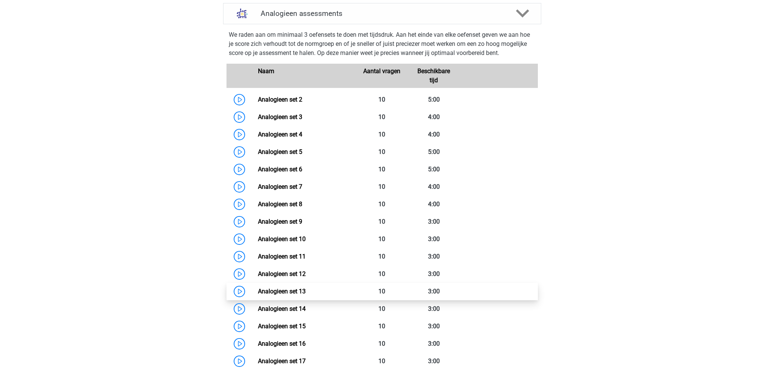
scroll to position [361, 0]
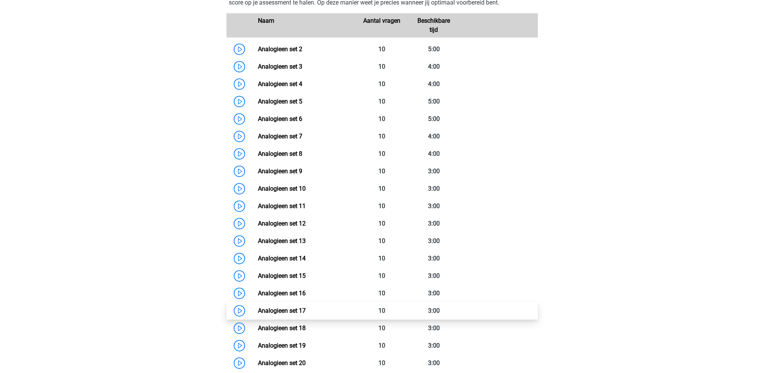
click at [306, 307] on link "Analogieen set 17" at bounding box center [282, 310] width 48 height 7
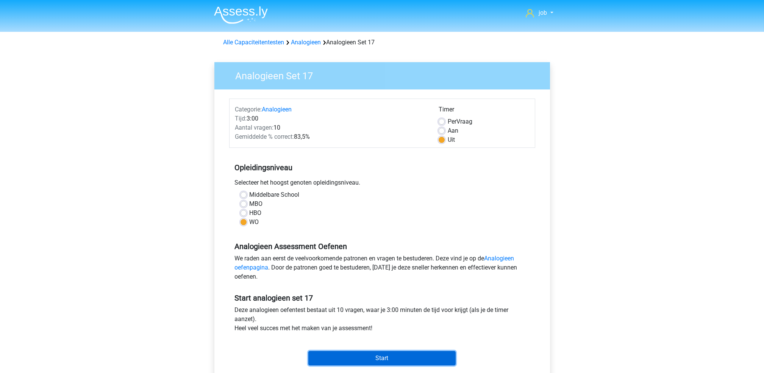
click at [394, 351] on input "Start" at bounding box center [381, 358] width 147 height 14
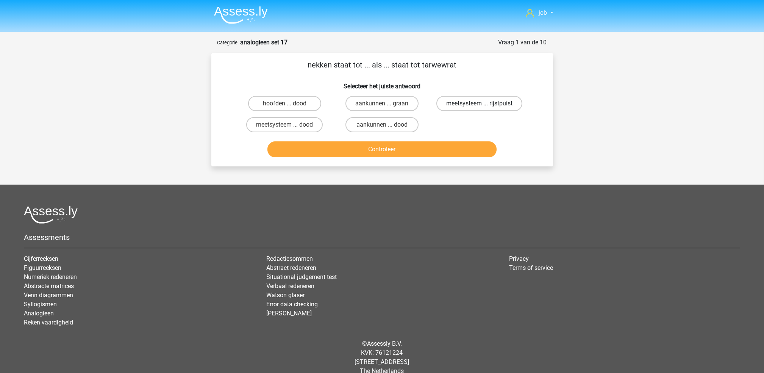
click at [465, 106] on label "meetsysteem ... rijstpuist" at bounding box center [479, 103] width 86 height 15
click at [479, 106] on input "meetsysteem ... rijstpuist" at bounding box center [481, 105] width 5 height 5
radio input "true"
click at [287, 125] on input "meetsysteem ... dood" at bounding box center [286, 127] width 5 height 5
radio input "true"
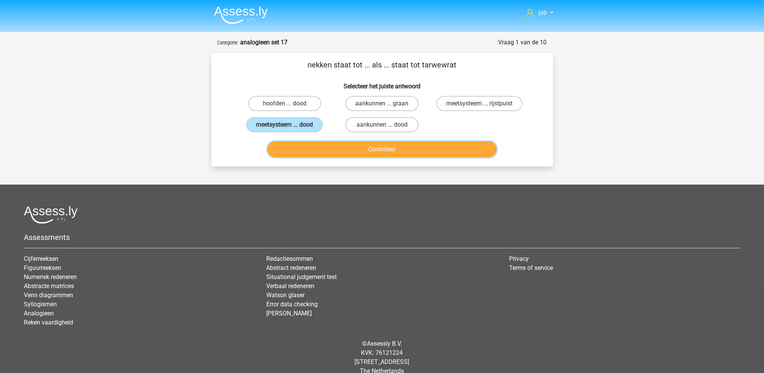
click at [306, 150] on button "Controleer" at bounding box center [381, 149] width 229 height 16
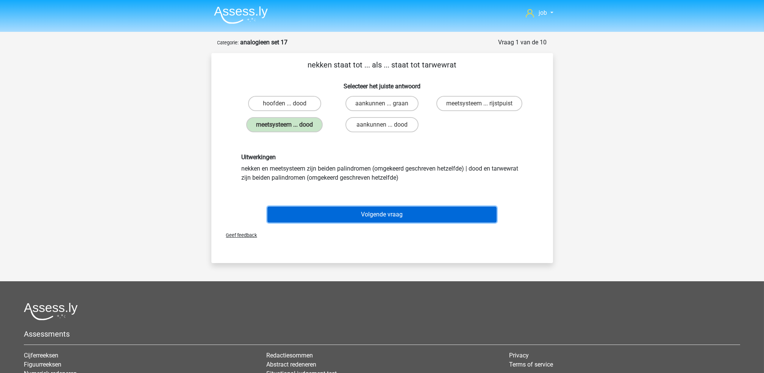
click at [340, 212] on button "Volgende vraag" at bounding box center [381, 214] width 229 height 16
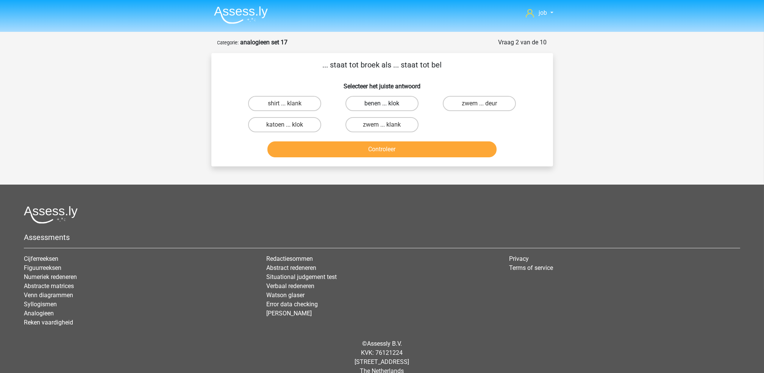
click at [367, 102] on label "benen ... klok" at bounding box center [381, 103] width 73 height 15
click at [382, 103] on input "benen ... klok" at bounding box center [384, 105] width 5 height 5
radio input "true"
click at [373, 123] on label "zwem ... klank" at bounding box center [381, 124] width 73 height 15
click at [382, 125] on input "zwem ... klank" at bounding box center [384, 127] width 5 height 5
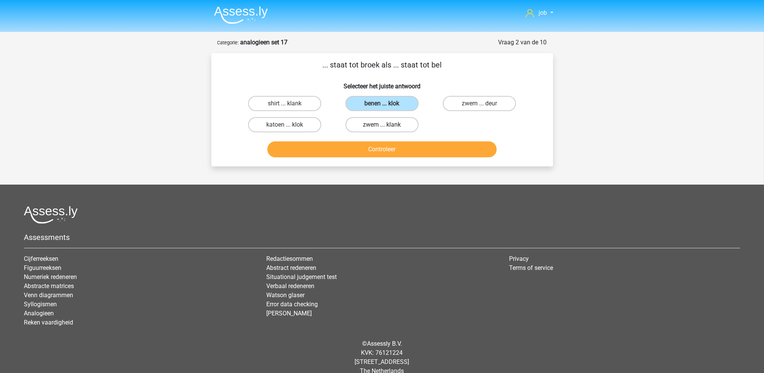
radio input "true"
click at [456, 108] on label "zwem ... deur" at bounding box center [479, 103] width 73 height 15
click at [479, 108] on input "zwem ... deur" at bounding box center [481, 105] width 5 height 5
radio input "true"
click at [400, 121] on label "zwem ... klank" at bounding box center [381, 124] width 73 height 15
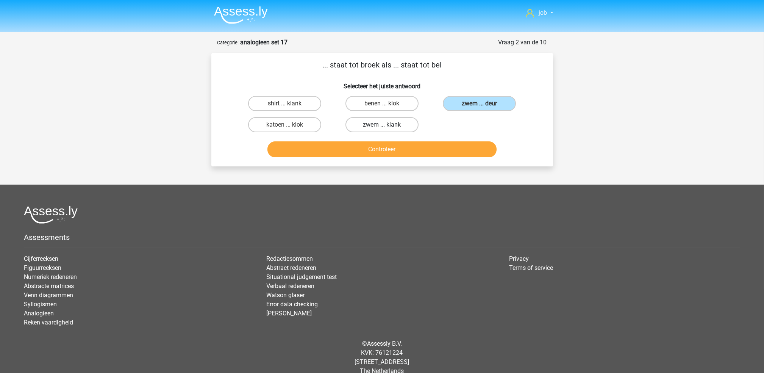
click at [387, 125] on input "zwem ... klank" at bounding box center [384, 127] width 5 height 5
radio input "true"
click at [385, 144] on button "Controleer" at bounding box center [381, 149] width 229 height 16
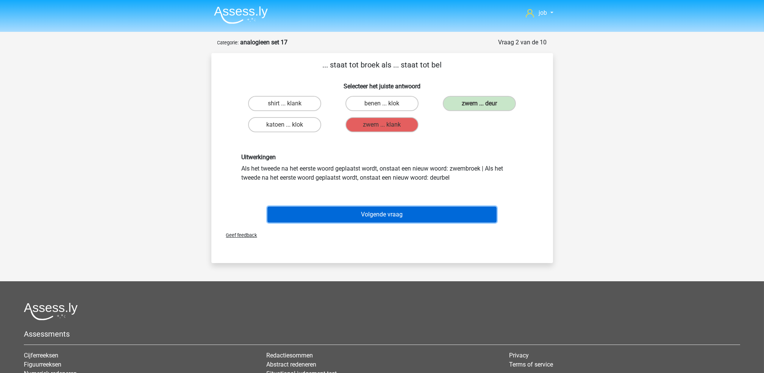
click at [357, 215] on button "Volgende vraag" at bounding box center [381, 214] width 229 height 16
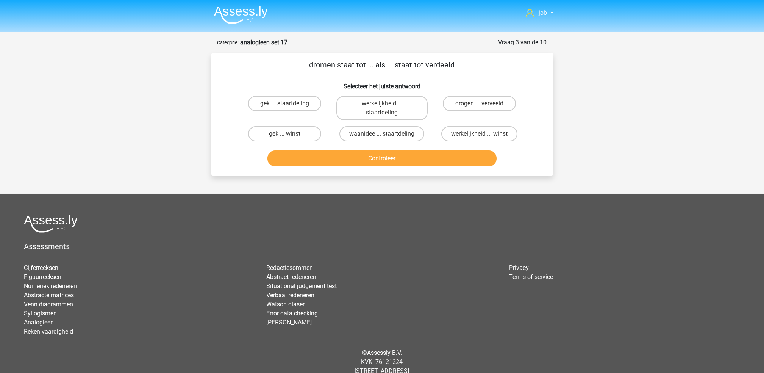
click at [479, 95] on div "drogen ... verveeld" at bounding box center [479, 108] width 97 height 30
click at [481, 99] on label "drogen ... verveeld" at bounding box center [479, 103] width 73 height 15
click at [481, 103] on input "drogen ... verveeld" at bounding box center [481, 105] width 5 height 5
radio input "true"
click at [446, 167] on div "Controleer" at bounding box center [382, 159] width 292 height 19
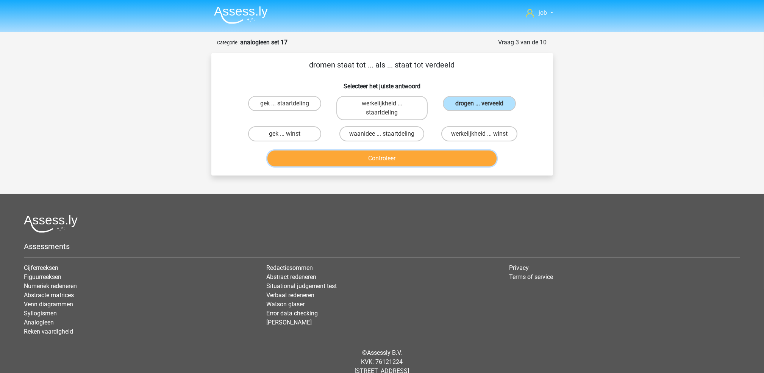
click at [446, 161] on button "Controleer" at bounding box center [381, 158] width 229 height 16
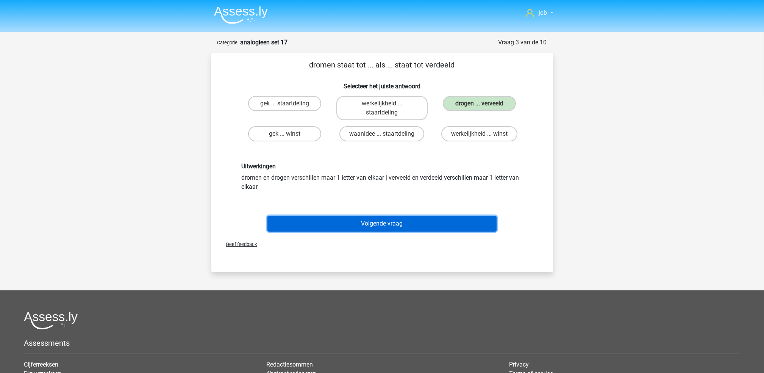
click at [440, 217] on button "Volgende vraag" at bounding box center [381, 223] width 229 height 16
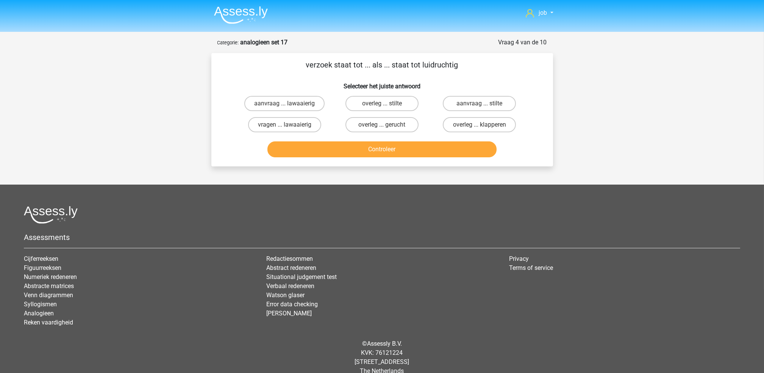
scroll to position [10, 0]
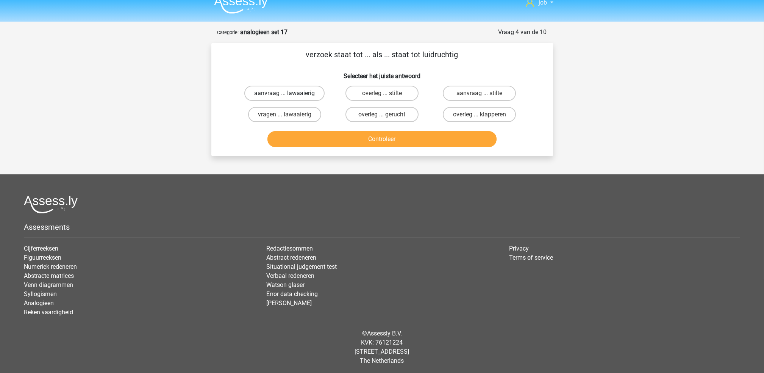
click at [302, 93] on label "aanvraag ... lawaaierig" at bounding box center [284, 93] width 80 height 15
click at [289, 93] on input "aanvraag ... lawaaierig" at bounding box center [286, 95] width 5 height 5
radio input "true"
click at [335, 143] on button "Controleer" at bounding box center [381, 139] width 229 height 16
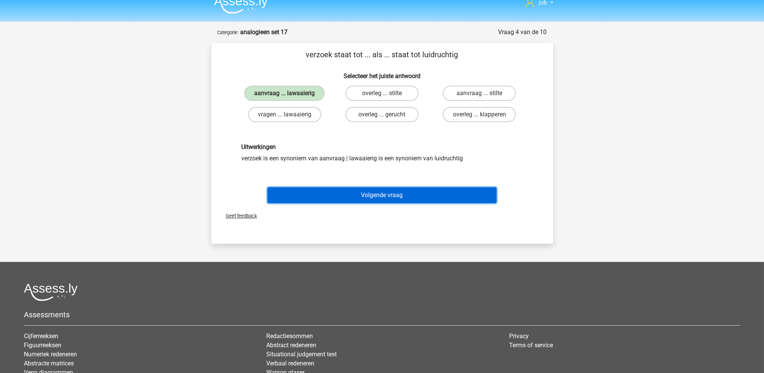
click at [346, 195] on button "Volgende vraag" at bounding box center [381, 195] width 229 height 16
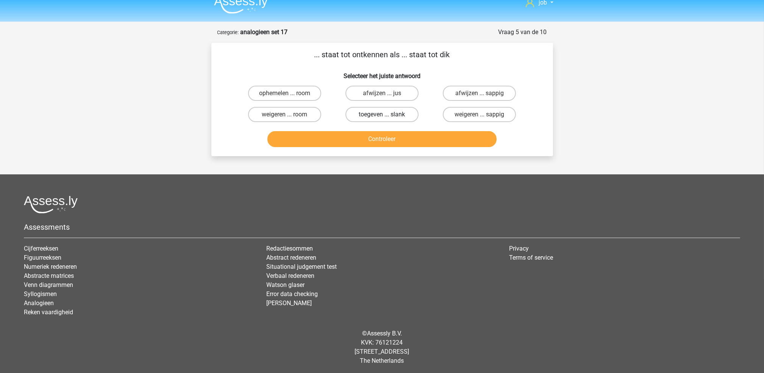
click at [365, 110] on label "toegeven ... slank" at bounding box center [381, 114] width 73 height 15
click at [382, 114] on input "toegeven ... slank" at bounding box center [384, 116] width 5 height 5
radio input "true"
click at [369, 139] on button "Controleer" at bounding box center [381, 139] width 229 height 16
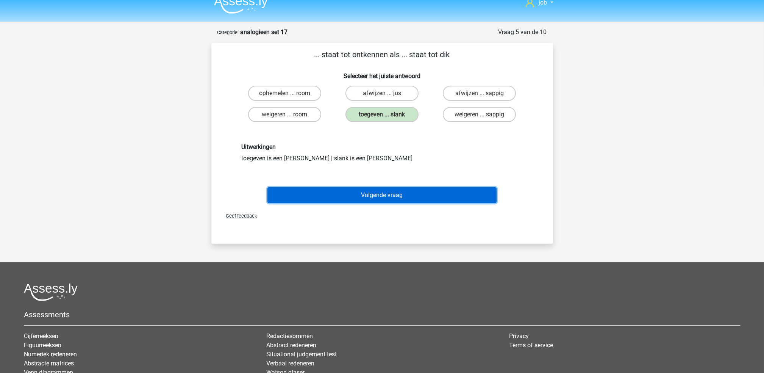
click at [369, 189] on button "Volgende vraag" at bounding box center [381, 195] width 229 height 16
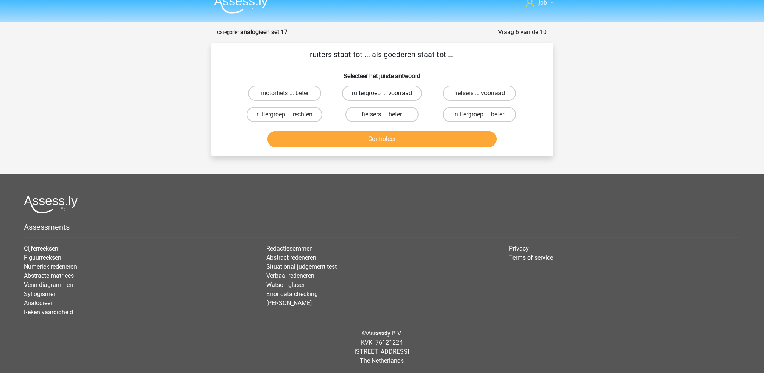
click at [396, 92] on label "ruitergroep ... voorraad" at bounding box center [382, 93] width 80 height 15
click at [387, 93] on input "ruitergroep ... voorraad" at bounding box center [384, 95] width 5 height 5
radio input "true"
click at [397, 137] on button "Controleer" at bounding box center [381, 139] width 229 height 16
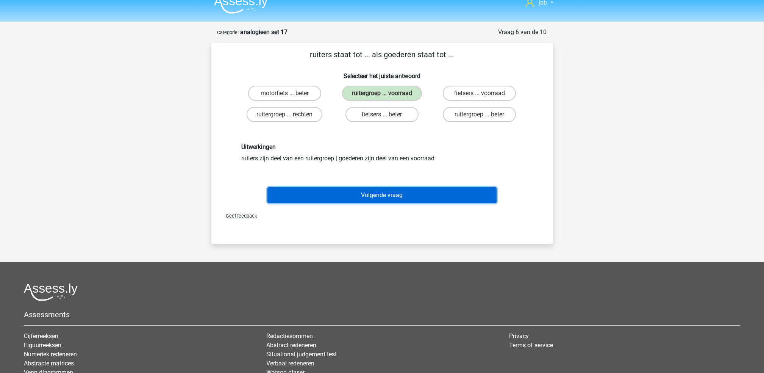
click at [401, 193] on button "Volgende vraag" at bounding box center [381, 195] width 229 height 16
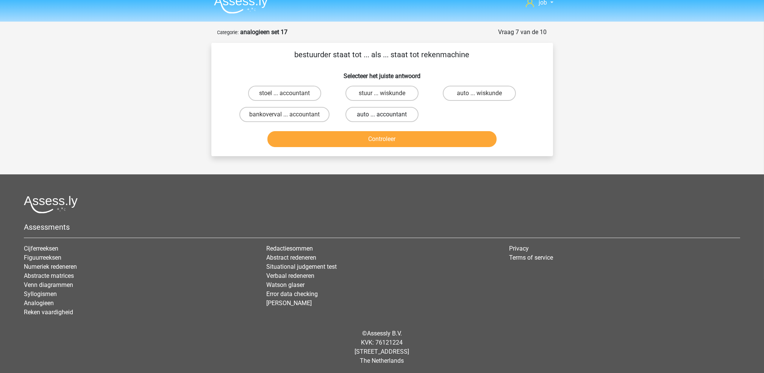
click at [379, 114] on label "auto ... accountant" at bounding box center [381, 114] width 73 height 15
click at [382, 114] on input "auto ... accountant" at bounding box center [384, 116] width 5 height 5
radio input "true"
click at [384, 140] on button "Controleer" at bounding box center [381, 139] width 229 height 16
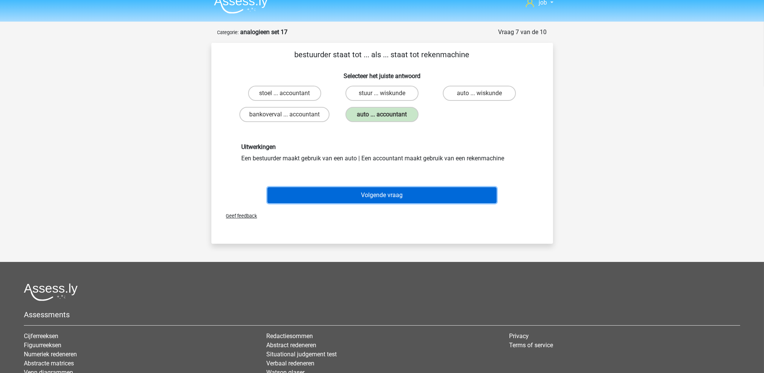
click at [381, 189] on button "Volgende vraag" at bounding box center [381, 195] width 229 height 16
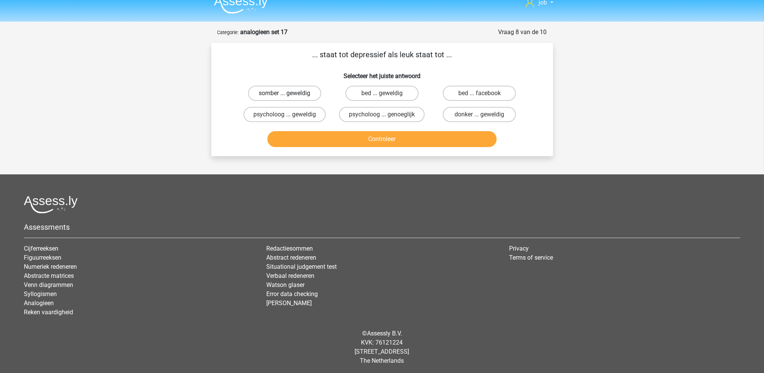
click at [284, 89] on label "somber ... geweldig" at bounding box center [284, 93] width 73 height 15
click at [284, 93] on input "somber ... geweldig" at bounding box center [286, 95] width 5 height 5
radio input "true"
click at [314, 138] on button "Controleer" at bounding box center [381, 139] width 229 height 16
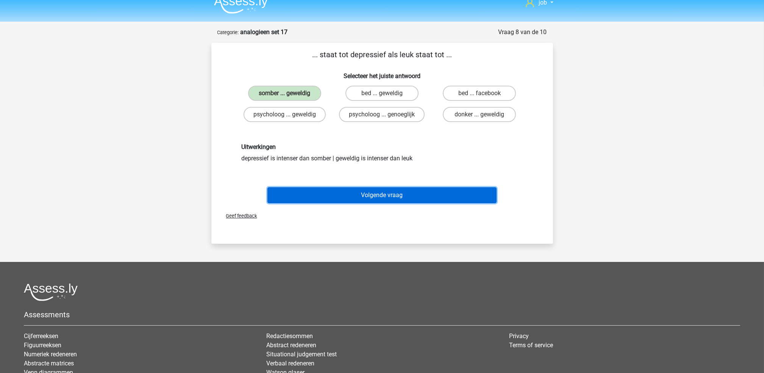
click at [329, 191] on button "Volgende vraag" at bounding box center [381, 195] width 229 height 16
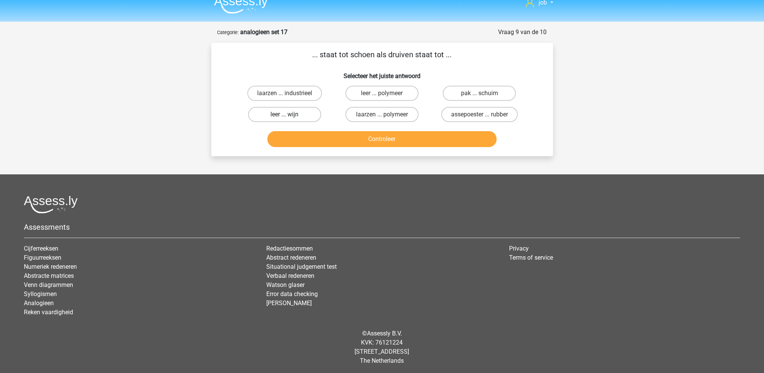
click at [310, 110] on label "leer ... wijn" at bounding box center [284, 114] width 73 height 15
click at [289, 114] on input "leer ... wijn" at bounding box center [286, 116] width 5 height 5
radio input "true"
click at [340, 141] on button "Controleer" at bounding box center [381, 139] width 229 height 16
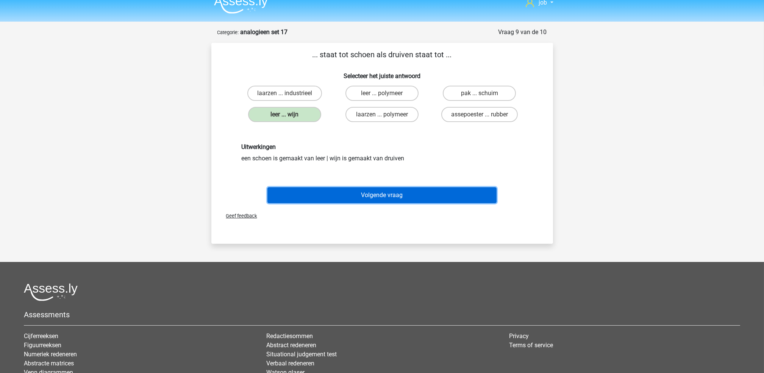
click at [352, 195] on button "Volgende vraag" at bounding box center [381, 195] width 229 height 16
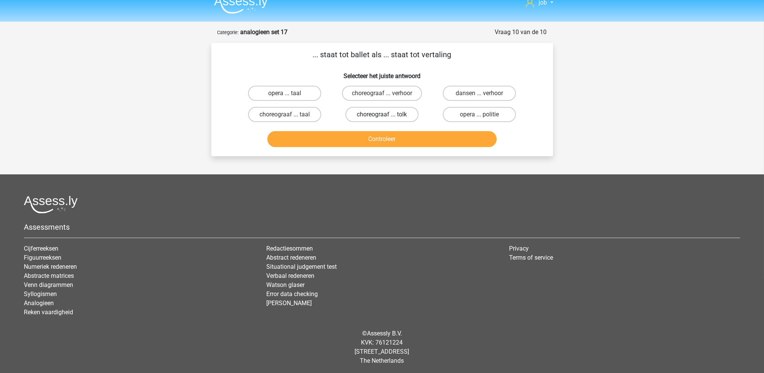
click at [379, 108] on label "choreograaf ... tolk" at bounding box center [381, 114] width 73 height 15
click at [382, 114] on input "choreograaf ... tolk" at bounding box center [384, 116] width 5 height 5
radio input "true"
click at [388, 146] on div "Controleer" at bounding box center [382, 140] width 292 height 19
click at [389, 141] on button "Controleer" at bounding box center [381, 139] width 229 height 16
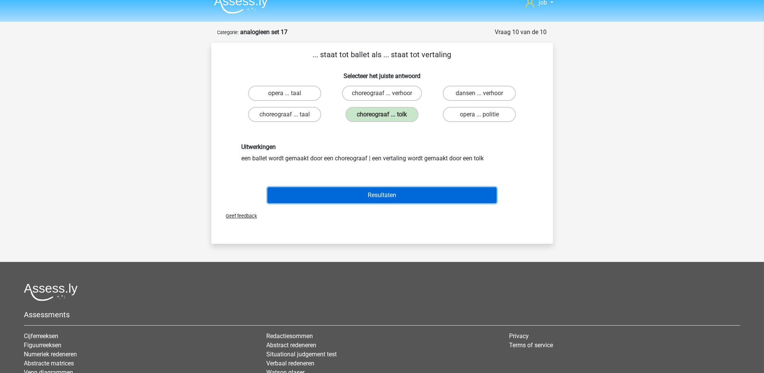
click at [391, 193] on button "Resultaten" at bounding box center [381, 195] width 229 height 16
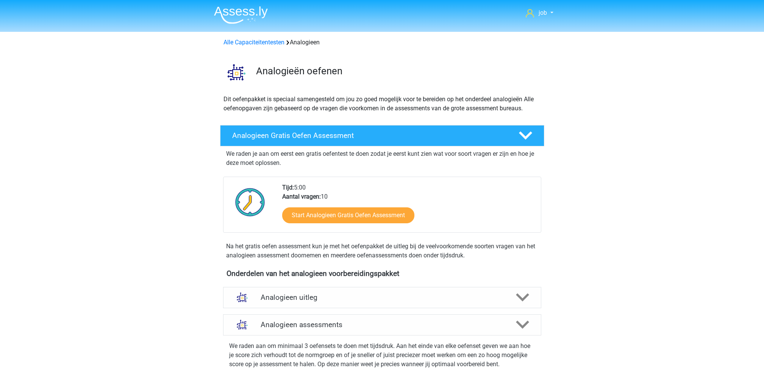
scroll to position [513, 0]
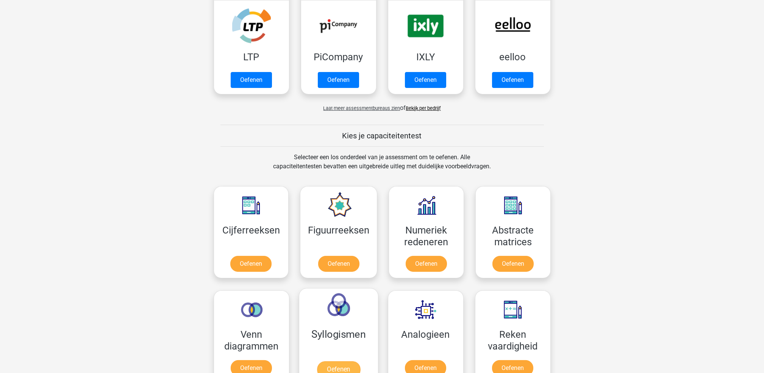
scroll to position [303, 0]
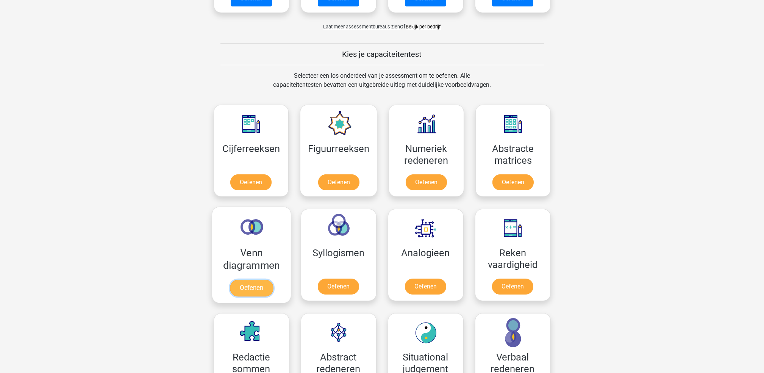
click at [265, 279] on link "Oefenen" at bounding box center [250, 287] width 43 height 17
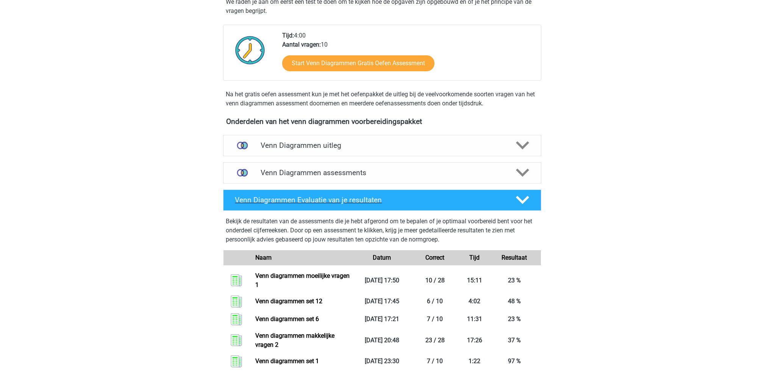
scroll to position [151, 0]
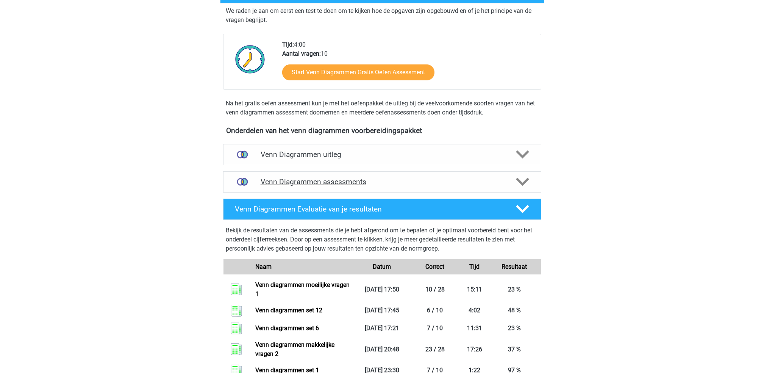
click at [386, 176] on div "Venn Diagrammen assessments" at bounding box center [382, 181] width 318 height 21
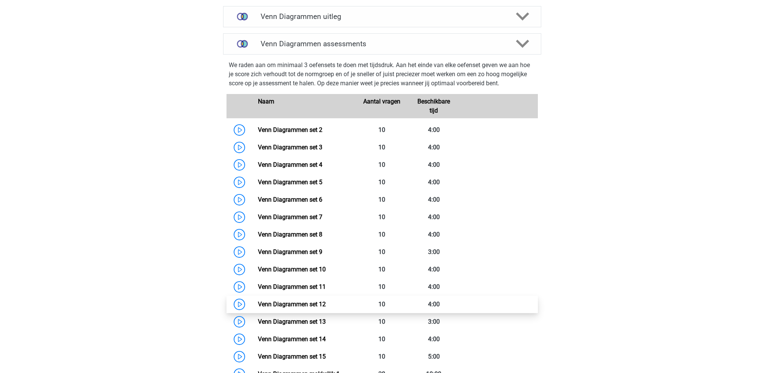
scroll to position [303, 0]
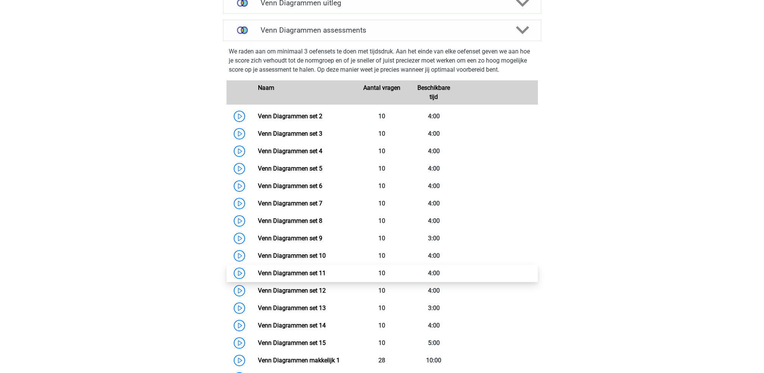
click at [326, 269] on link "Venn Diagrammen set 11" at bounding box center [292, 272] width 68 height 7
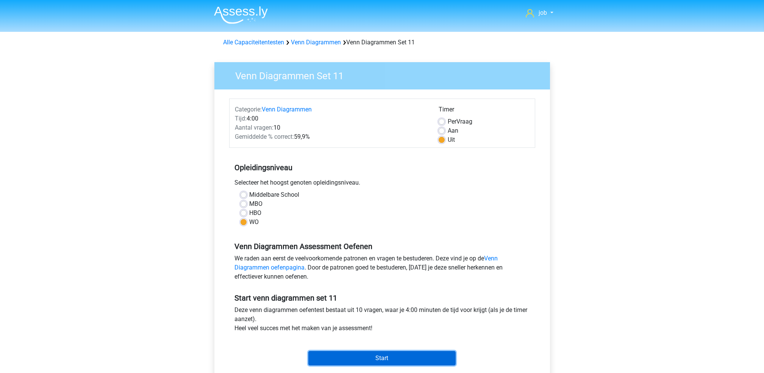
click at [371, 357] on input "Start" at bounding box center [381, 358] width 147 height 14
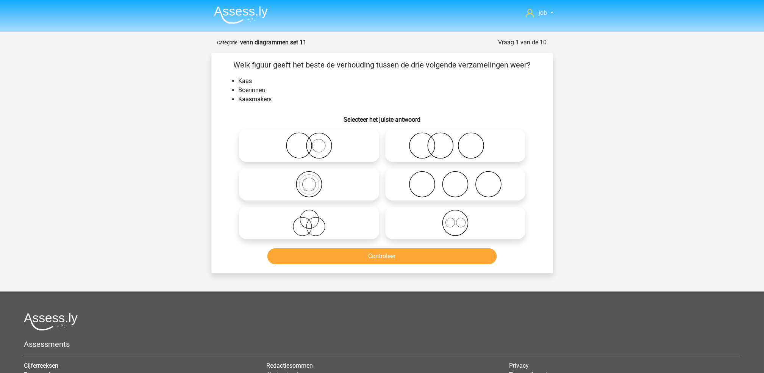
click at [462, 151] on icon at bounding box center [455, 145] width 134 height 27
click at [460, 142] on input "radio" at bounding box center [457, 139] width 5 height 5
radio input "true"
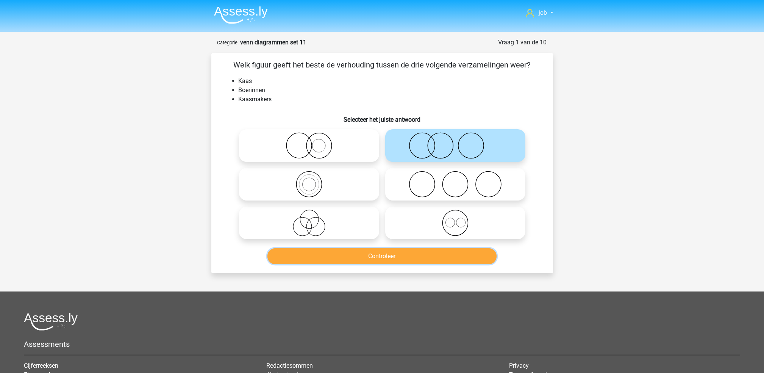
click at [455, 256] on button "Controleer" at bounding box center [381, 256] width 229 height 16
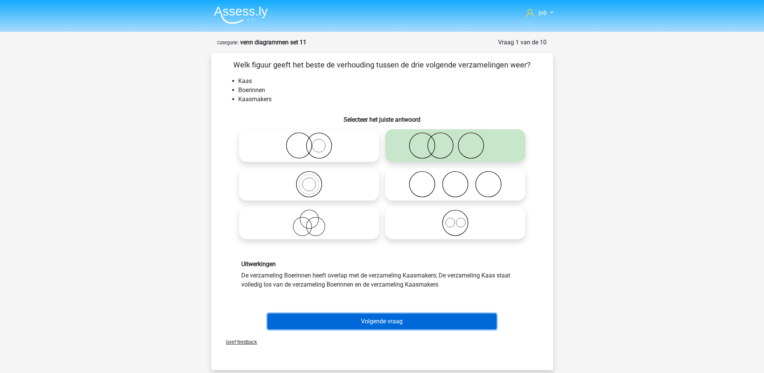
click at [428, 318] on button "Volgende vraag" at bounding box center [381, 321] width 229 height 16
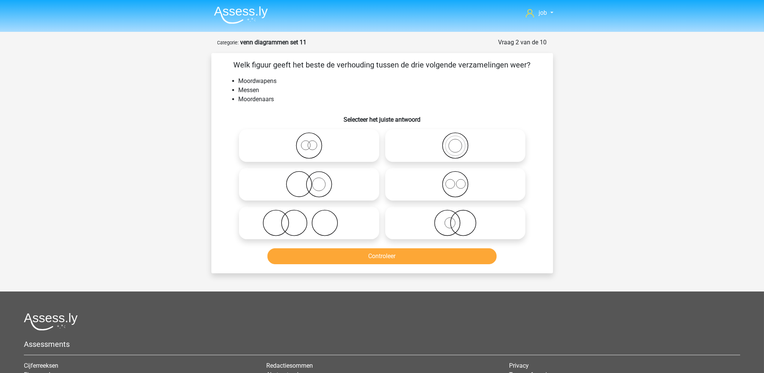
click at [332, 220] on icon at bounding box center [309, 222] width 134 height 27
click at [314, 219] on input "radio" at bounding box center [311, 216] width 5 height 5
radio input "true"
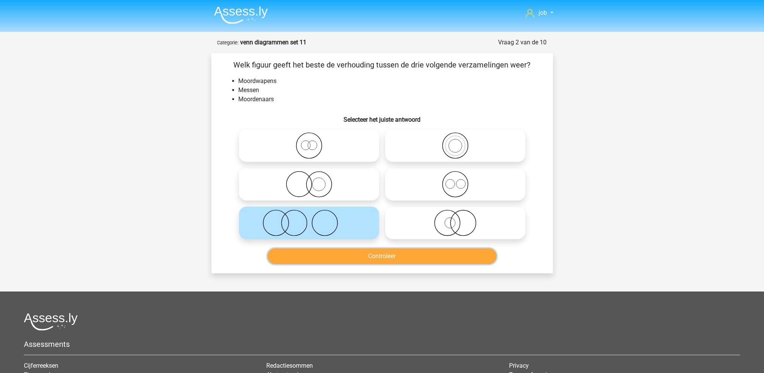
click at [343, 256] on button "Controleer" at bounding box center [381, 256] width 229 height 16
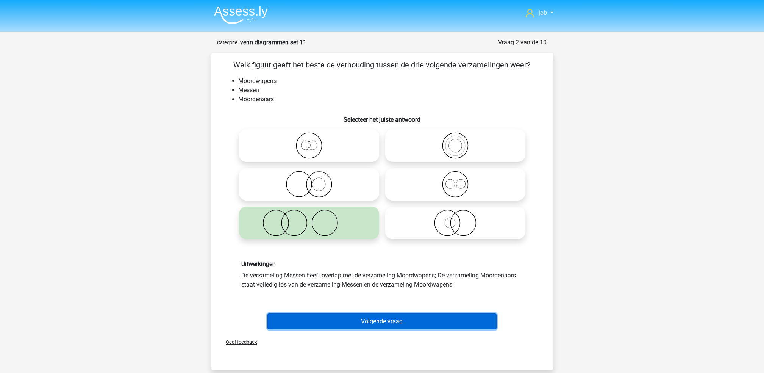
click at [361, 326] on button "Volgende vraag" at bounding box center [381, 321] width 229 height 16
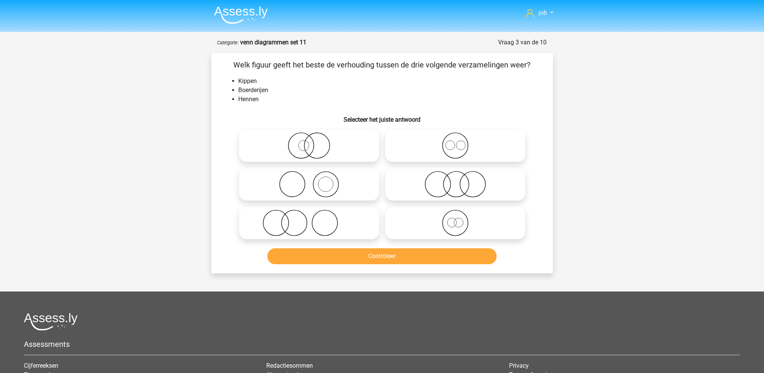
click at [356, 218] on icon at bounding box center [309, 222] width 134 height 27
click at [314, 218] on input "radio" at bounding box center [311, 216] width 5 height 5
radio input "true"
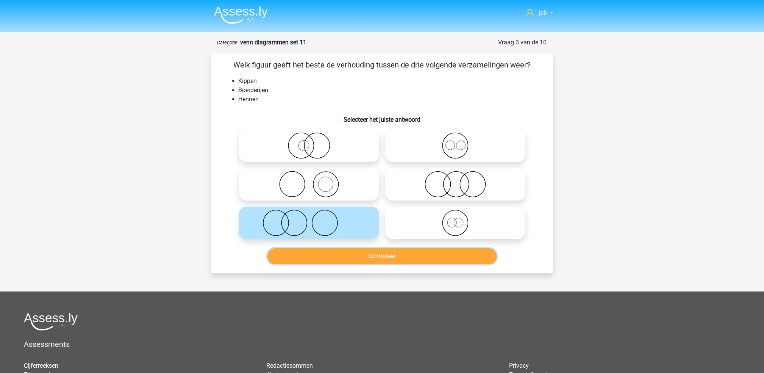
click at [362, 258] on button "Controleer" at bounding box center [381, 256] width 229 height 16
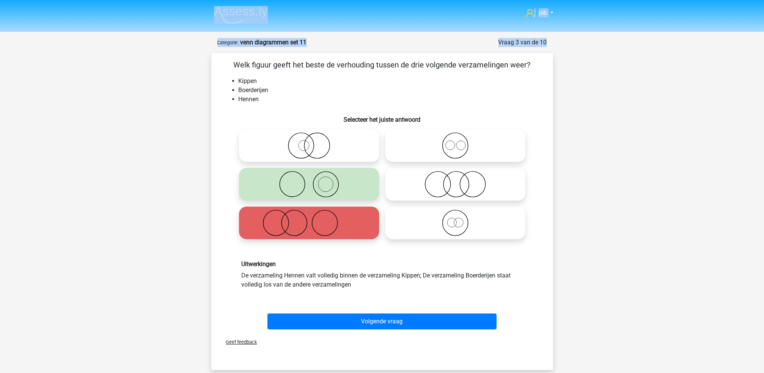
drag, startPoint x: 705, startPoint y: -11, endPoint x: 707, endPoint y: -16, distance: 5.4
click at [707, 0] on html "job jobiseenbaas@gmail.com Nederlands English" at bounding box center [382, 294] width 764 height 588
click at [462, 256] on div "Uitwerkingen De verzameling Hennen valt volledig binnen de verzameling Kippen; …" at bounding box center [381, 274] width 317 height 65
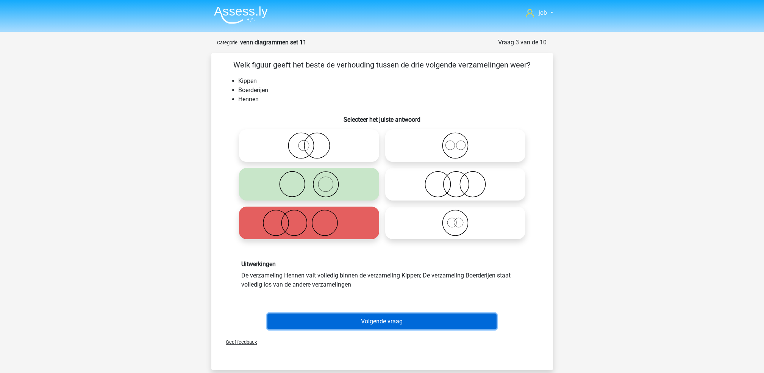
click at [442, 320] on button "Volgende vraag" at bounding box center [381, 321] width 229 height 16
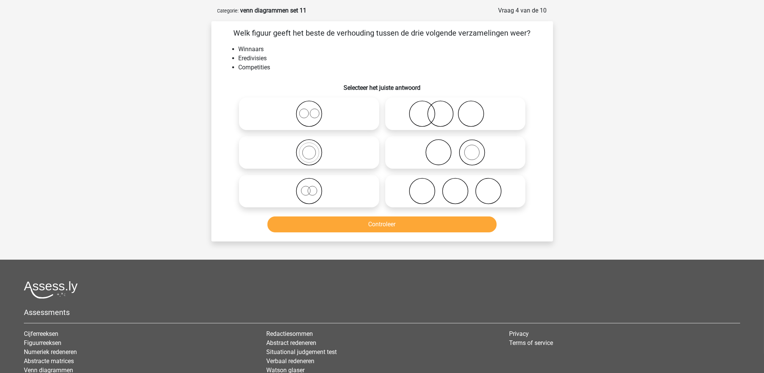
scroll to position [38, 0]
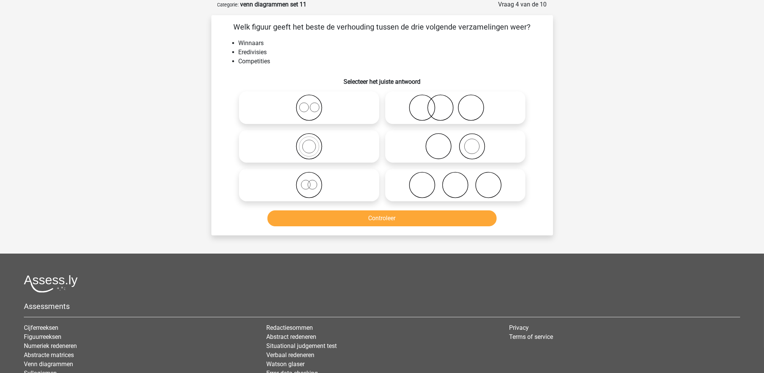
drag, startPoint x: 434, startPoint y: 172, endPoint x: 436, endPoint y: 199, distance: 27.0
click at [434, 172] on icon at bounding box center [455, 185] width 134 height 27
click at [455, 176] on input "radio" at bounding box center [457, 178] width 5 height 5
radio input "true"
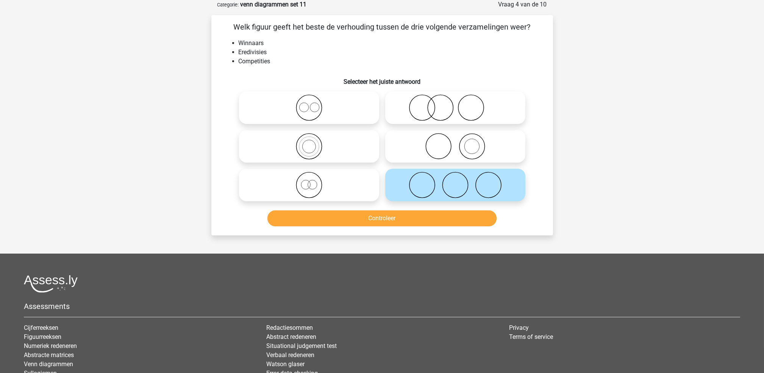
click at [417, 114] on icon at bounding box center [455, 107] width 134 height 27
click at [455, 104] on input "radio" at bounding box center [457, 101] width 5 height 5
radio input "true"
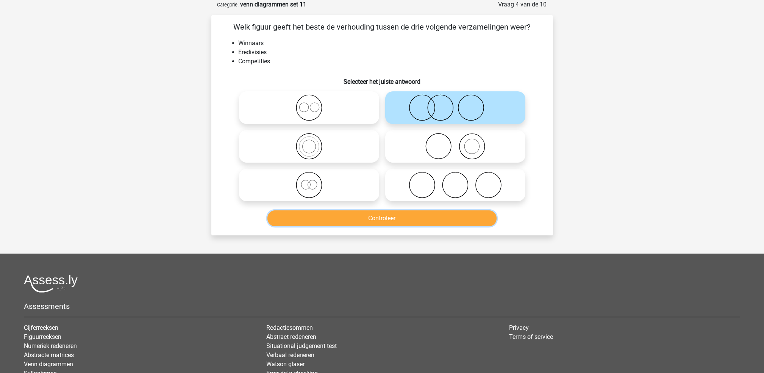
click at [412, 220] on button "Controleer" at bounding box center [381, 218] width 229 height 16
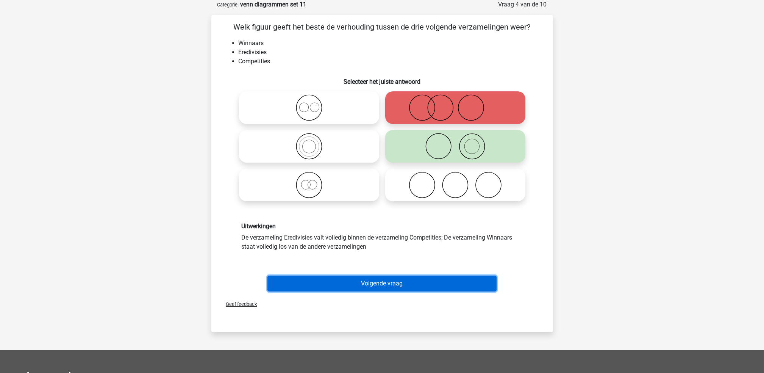
click at [320, 278] on button "Volgende vraag" at bounding box center [381, 283] width 229 height 16
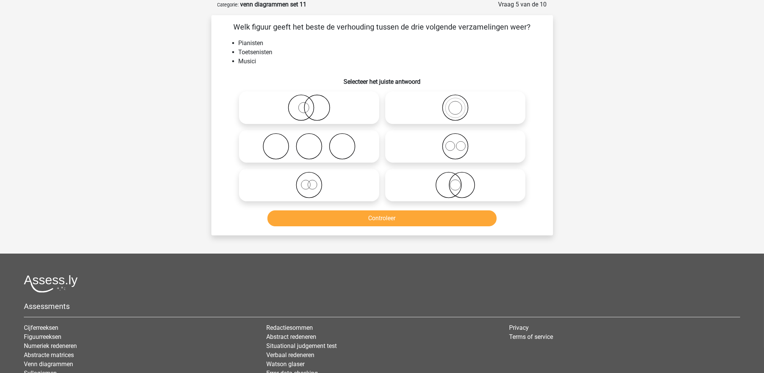
click at [343, 146] on icon at bounding box center [309, 146] width 134 height 27
click at [314, 142] on input "radio" at bounding box center [311, 139] width 5 height 5
radio input "true"
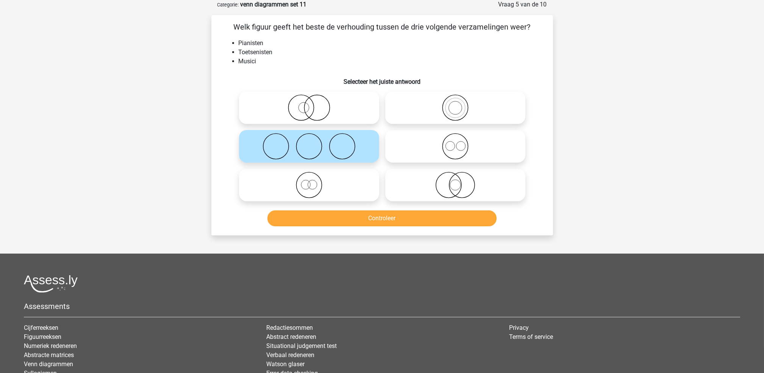
click at [422, 109] on icon at bounding box center [455, 107] width 134 height 27
click at [455, 104] on input "radio" at bounding box center [457, 101] width 5 height 5
radio input "true"
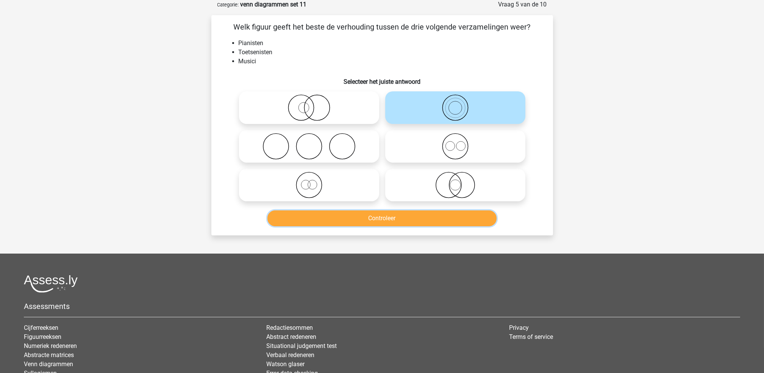
click at [410, 217] on button "Controleer" at bounding box center [381, 218] width 229 height 16
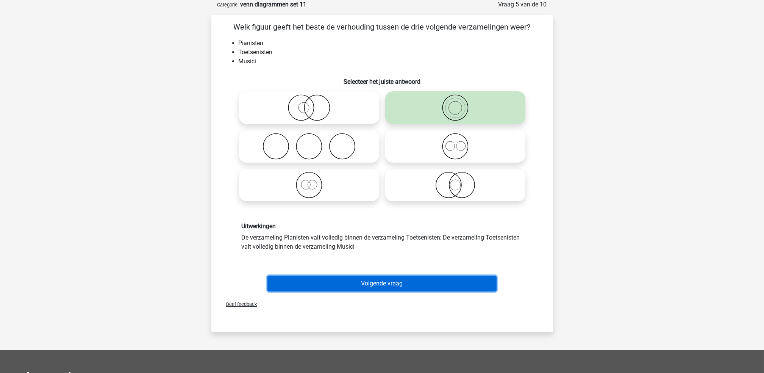
click at [417, 284] on button "Volgende vraag" at bounding box center [381, 283] width 229 height 16
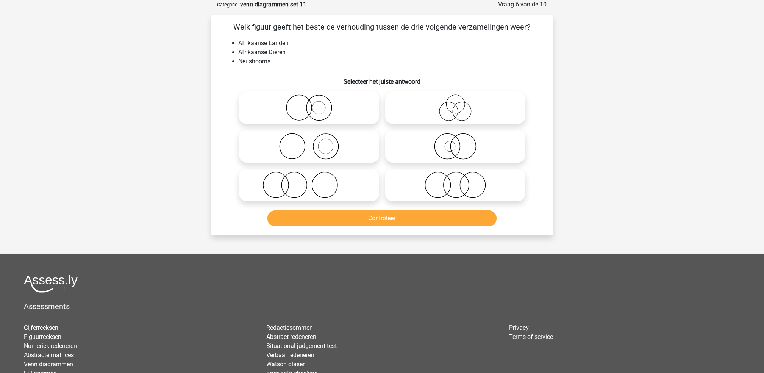
click at [342, 182] on icon at bounding box center [309, 185] width 134 height 27
click at [314, 181] on input "radio" at bounding box center [311, 178] width 5 height 5
radio input "true"
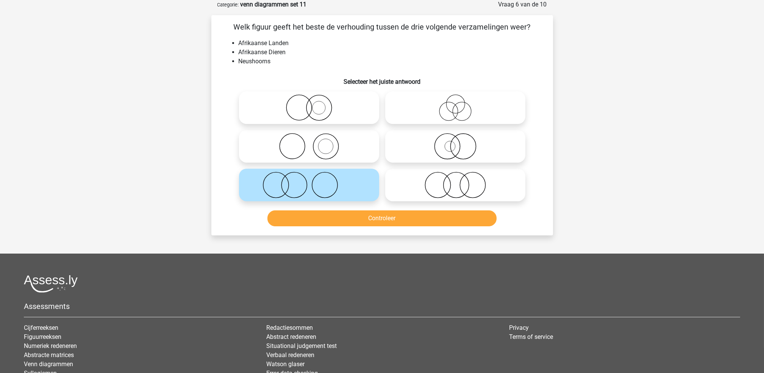
drag, startPoint x: 334, startPoint y: 146, endPoint x: 335, endPoint y: 150, distance: 4.2
click at [335, 150] on icon at bounding box center [309, 146] width 134 height 27
click at [314, 142] on input "radio" at bounding box center [311, 139] width 5 height 5
radio input "true"
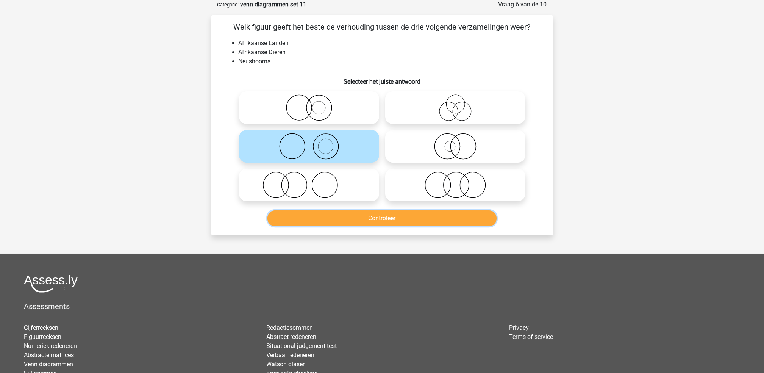
click at [348, 219] on button "Controleer" at bounding box center [381, 218] width 229 height 16
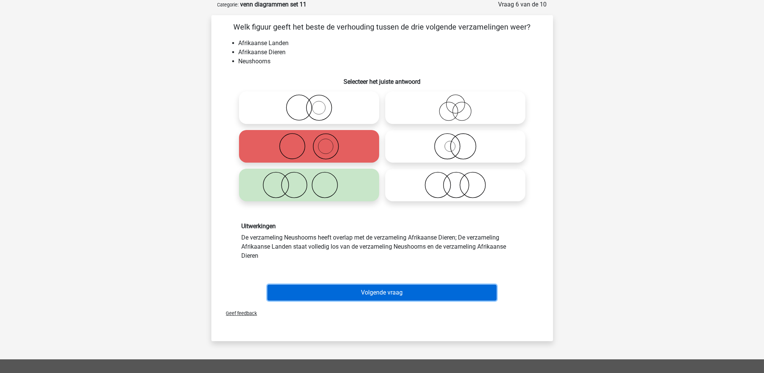
click at [353, 291] on button "Volgende vraag" at bounding box center [381, 292] width 229 height 16
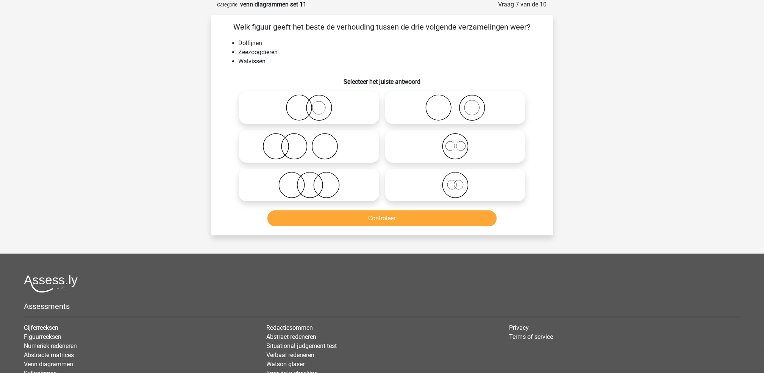
click at [410, 182] on icon at bounding box center [455, 185] width 134 height 27
click at [455, 181] on input "radio" at bounding box center [457, 178] width 5 height 5
radio input "true"
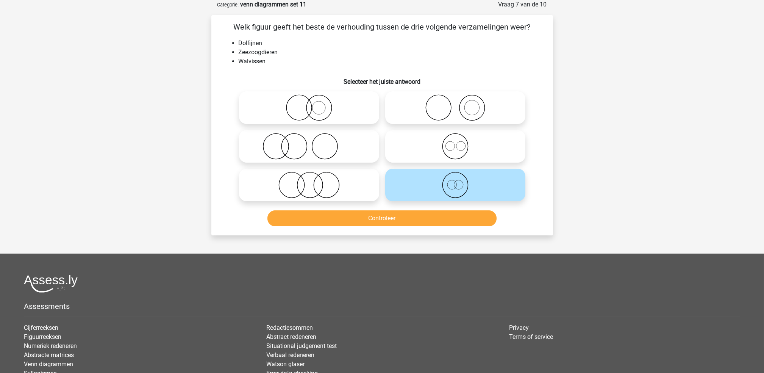
drag, startPoint x: 421, startPoint y: 149, endPoint x: 420, endPoint y: 200, distance: 50.4
click at [421, 150] on icon at bounding box center [455, 146] width 134 height 27
click at [455, 142] on input "radio" at bounding box center [457, 139] width 5 height 5
radio input "true"
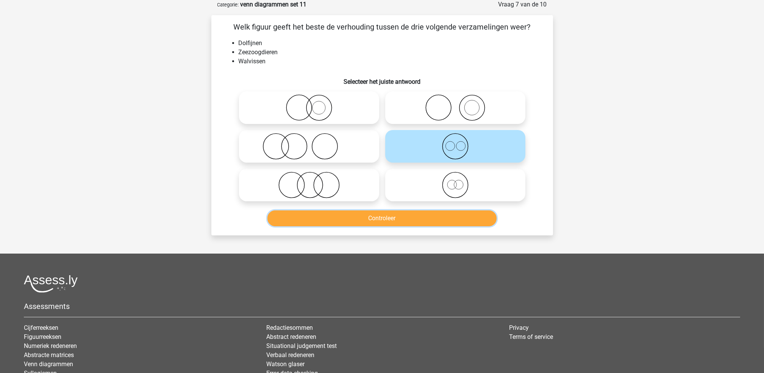
click at [420, 217] on button "Controleer" at bounding box center [381, 218] width 229 height 16
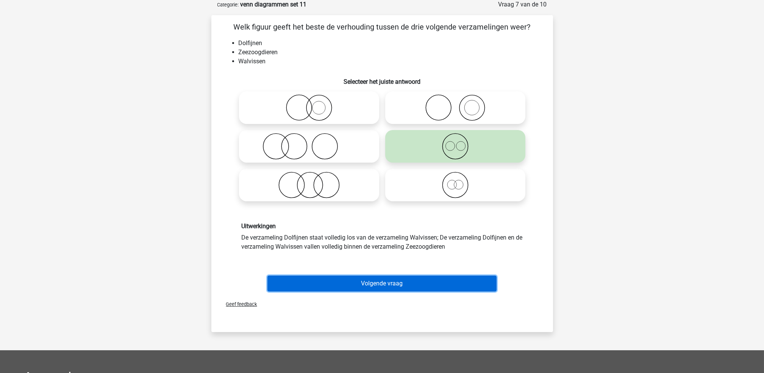
click at [415, 281] on button "Volgende vraag" at bounding box center [381, 283] width 229 height 16
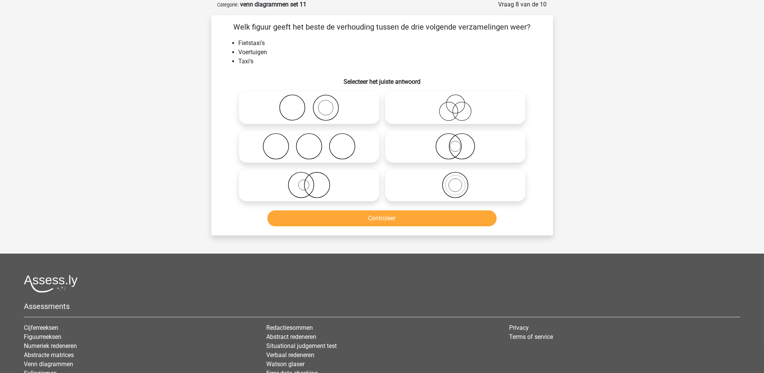
click at [400, 186] on icon at bounding box center [455, 185] width 134 height 27
click at [455, 181] on input "radio" at bounding box center [457, 178] width 5 height 5
radio input "true"
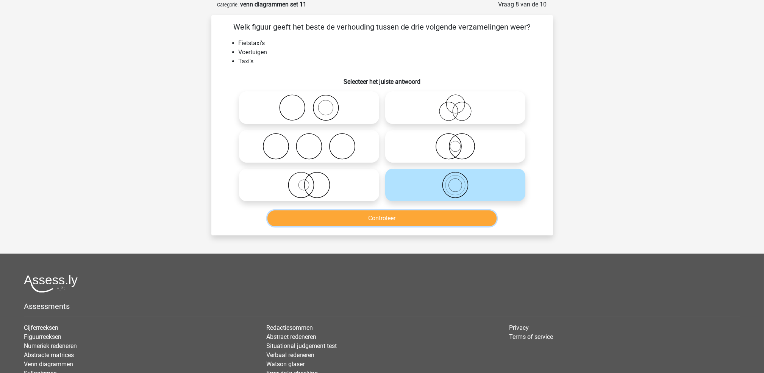
click at [401, 216] on button "Controleer" at bounding box center [381, 218] width 229 height 16
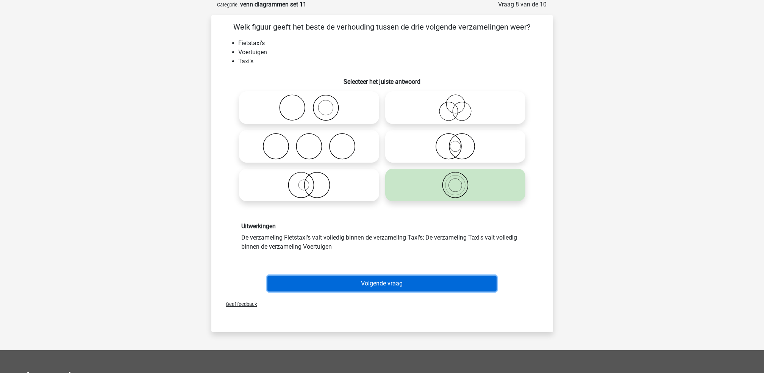
click at [404, 284] on button "Volgende vraag" at bounding box center [381, 283] width 229 height 16
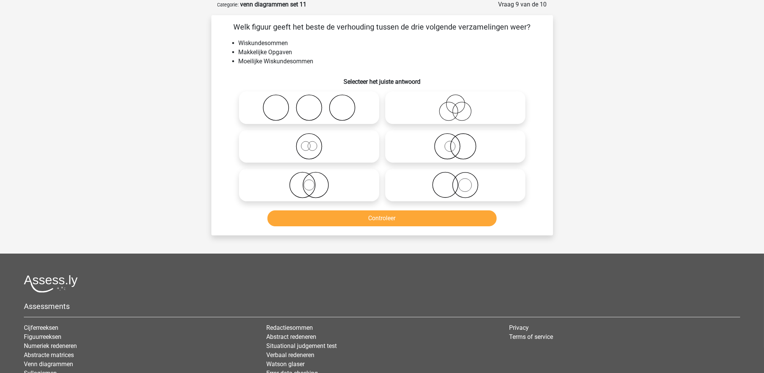
click at [422, 175] on icon at bounding box center [455, 185] width 134 height 27
click at [455, 176] on input "radio" at bounding box center [457, 178] width 5 height 5
radio input "true"
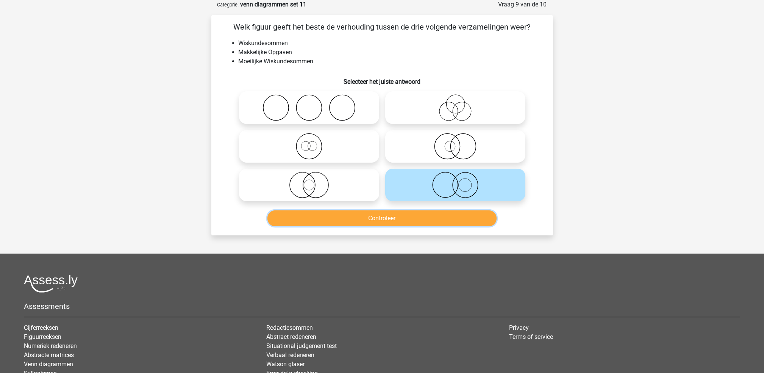
click at [432, 221] on button "Controleer" at bounding box center [381, 218] width 229 height 16
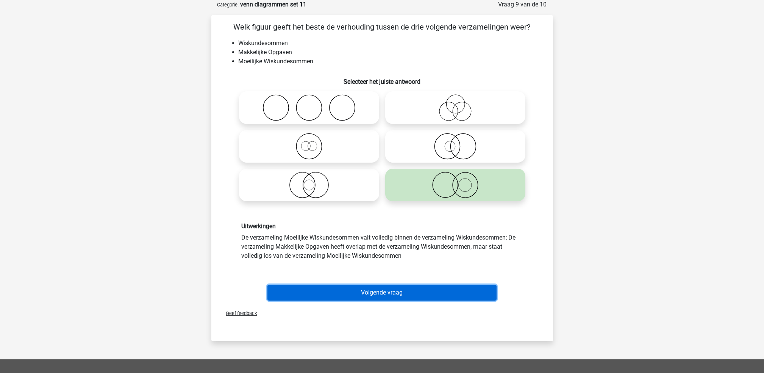
click at [431, 287] on button "Volgende vraag" at bounding box center [381, 292] width 229 height 16
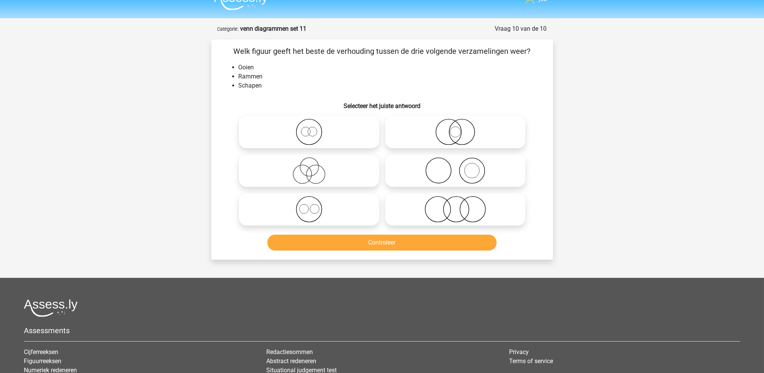
scroll to position [0, 0]
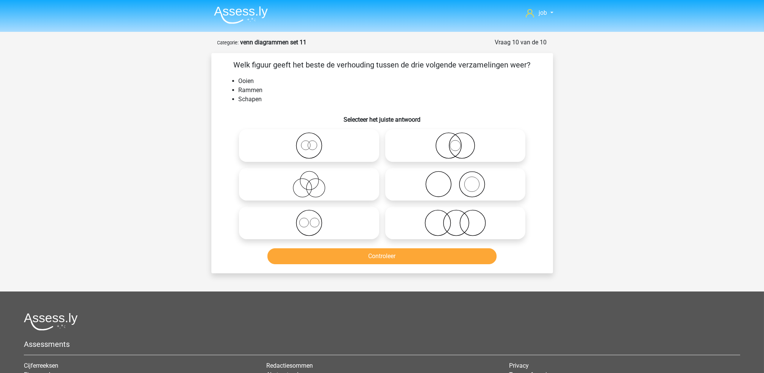
click at [423, 222] on icon at bounding box center [455, 222] width 134 height 27
click at [455, 219] on input "radio" at bounding box center [457, 216] width 5 height 5
radio input "true"
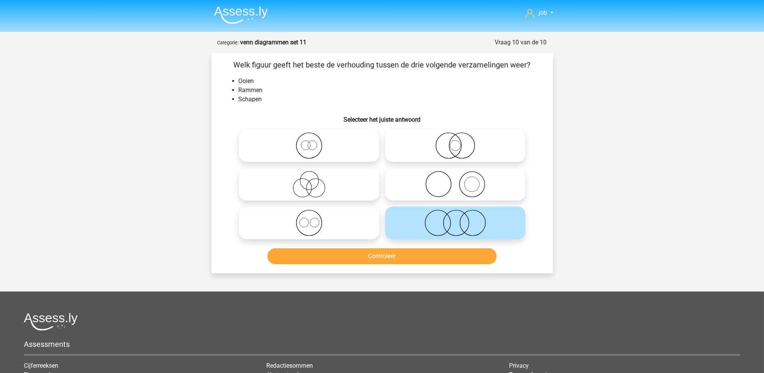
click at [376, 184] on icon at bounding box center [309, 184] width 134 height 27
click at [314, 180] on input "radio" at bounding box center [311, 177] width 5 height 5
radio input "true"
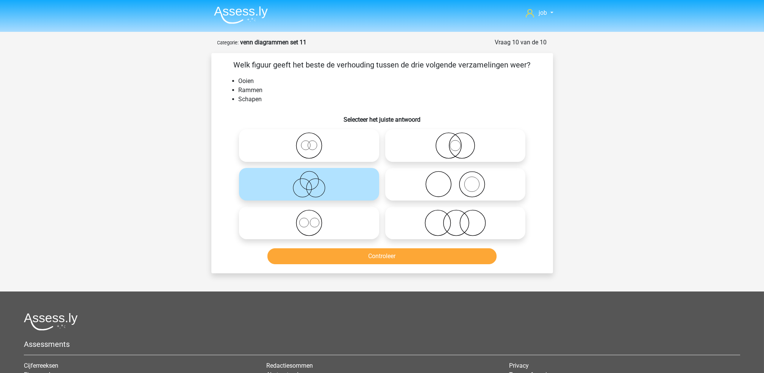
click at [354, 220] on icon at bounding box center [309, 222] width 134 height 27
click at [314, 219] on input "radio" at bounding box center [311, 216] width 5 height 5
radio input "true"
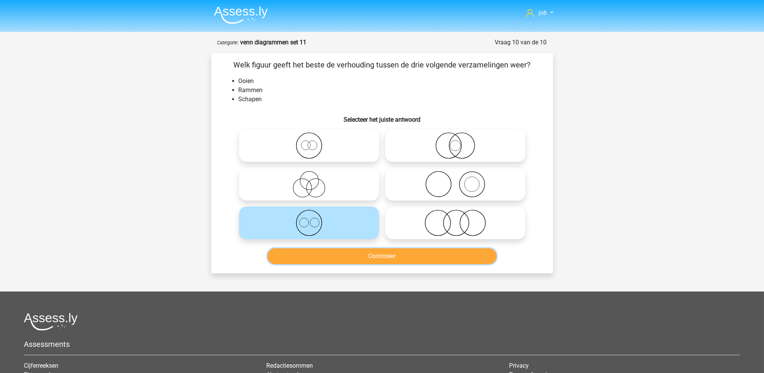
click at [365, 250] on button "Controleer" at bounding box center [381, 256] width 229 height 16
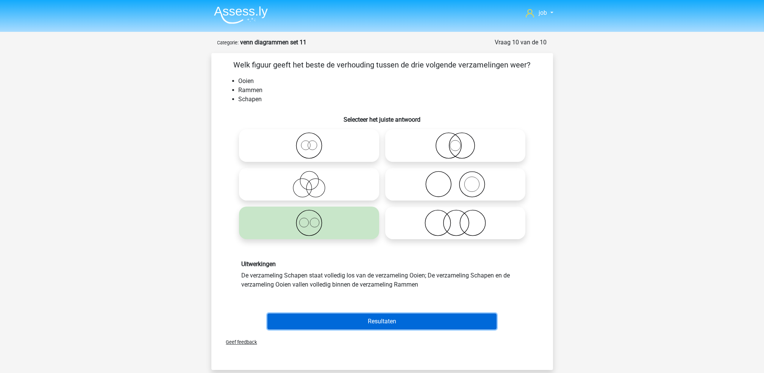
click at [376, 319] on button "Resultaten" at bounding box center [381, 321] width 229 height 16
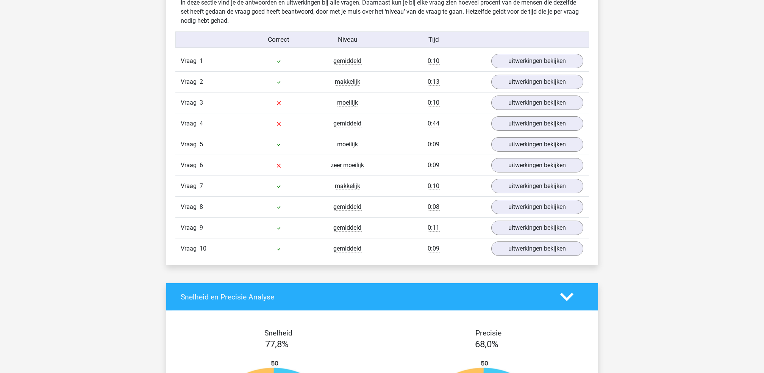
scroll to position [454, 0]
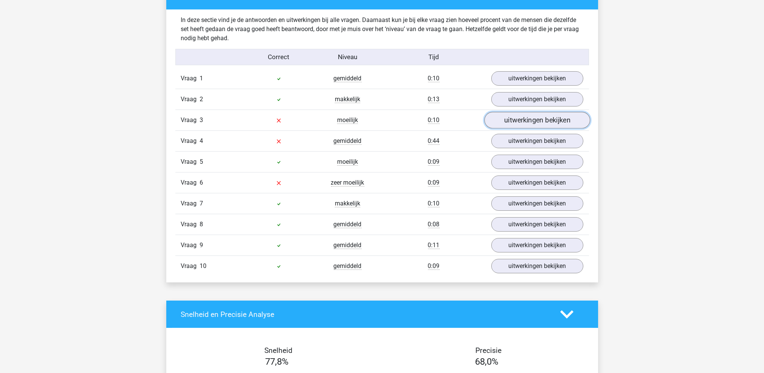
click at [510, 121] on link "uitwerkingen bekijken" at bounding box center [537, 120] width 106 height 17
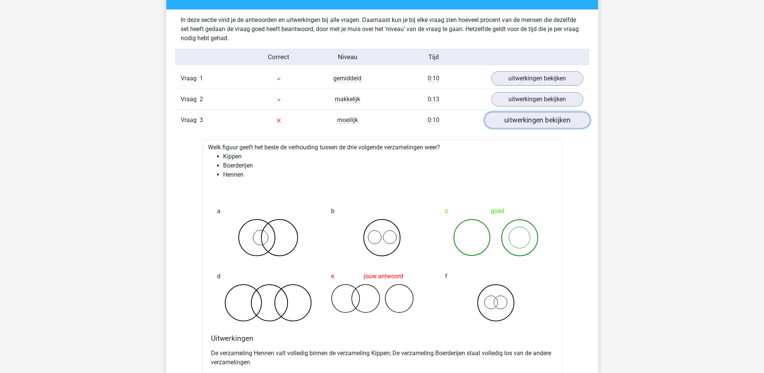
click at [510, 121] on link "uitwerkingen bekijken" at bounding box center [537, 120] width 106 height 17
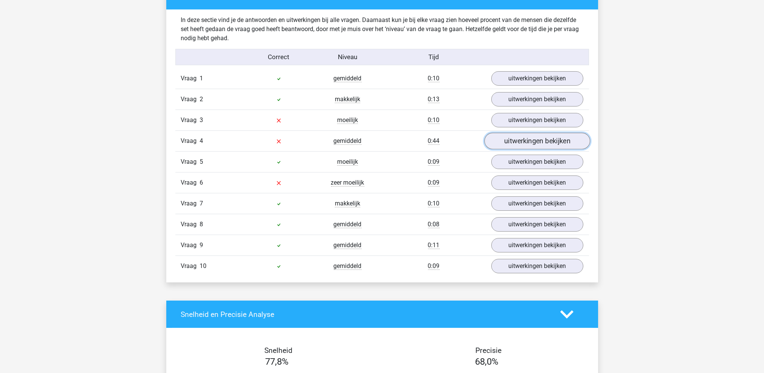
click at [516, 140] on link "uitwerkingen bekijken" at bounding box center [537, 141] width 106 height 17
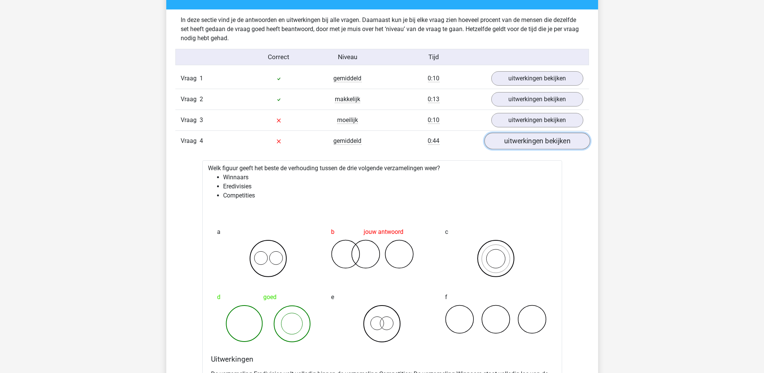
click at [516, 140] on link "uitwerkingen bekijken" at bounding box center [537, 141] width 106 height 17
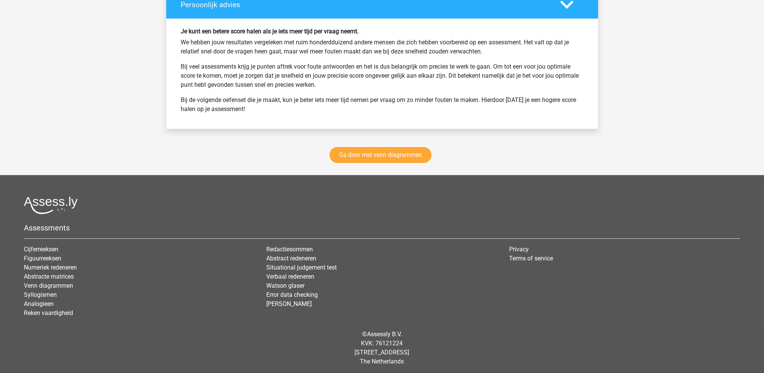
scroll to position [1021, 0]
